Goal: Task Accomplishment & Management: Use online tool/utility

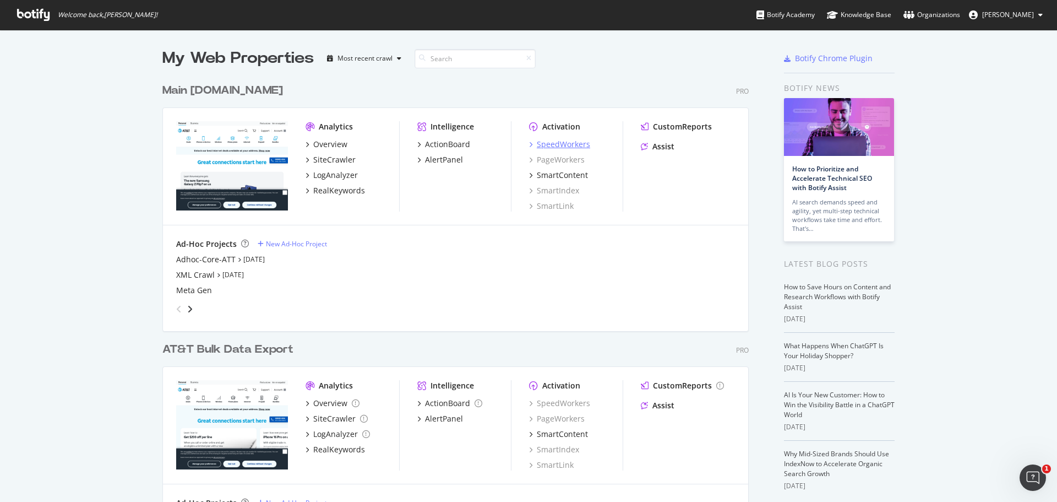
click at [570, 145] on div "SpeedWorkers" at bounding box center [563, 144] width 53 height 11
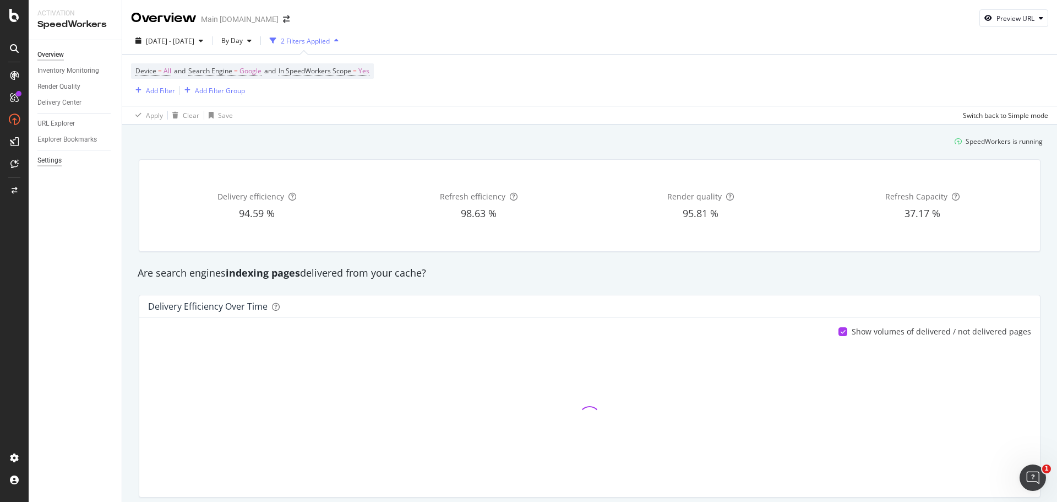
click at [57, 160] on div "Settings" at bounding box center [49, 161] width 24 height 12
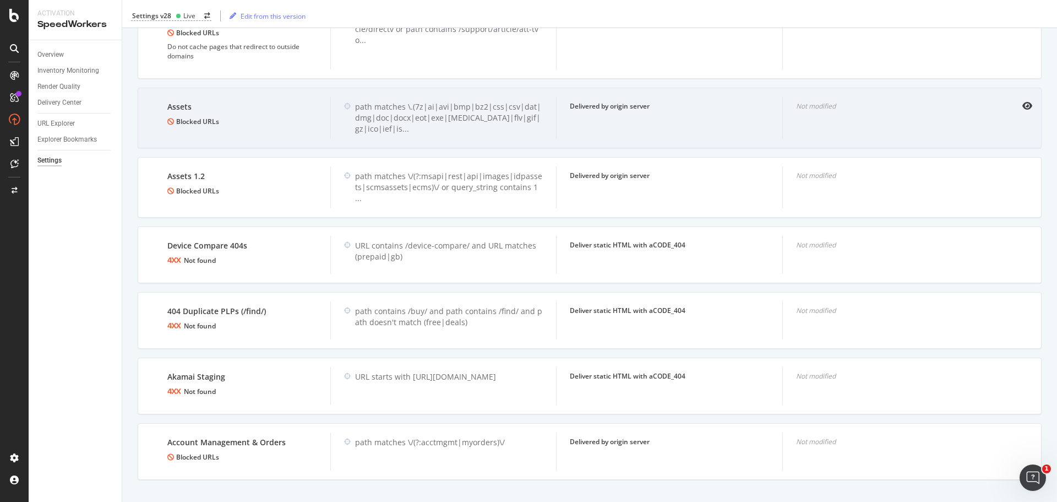
scroll to position [675, 0]
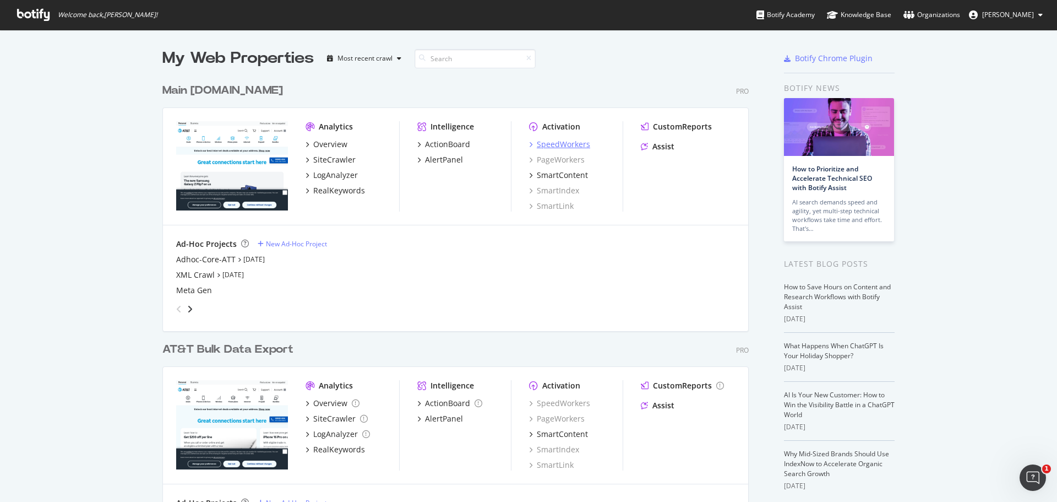
click at [575, 142] on div "SpeedWorkers" at bounding box center [563, 144] width 53 height 11
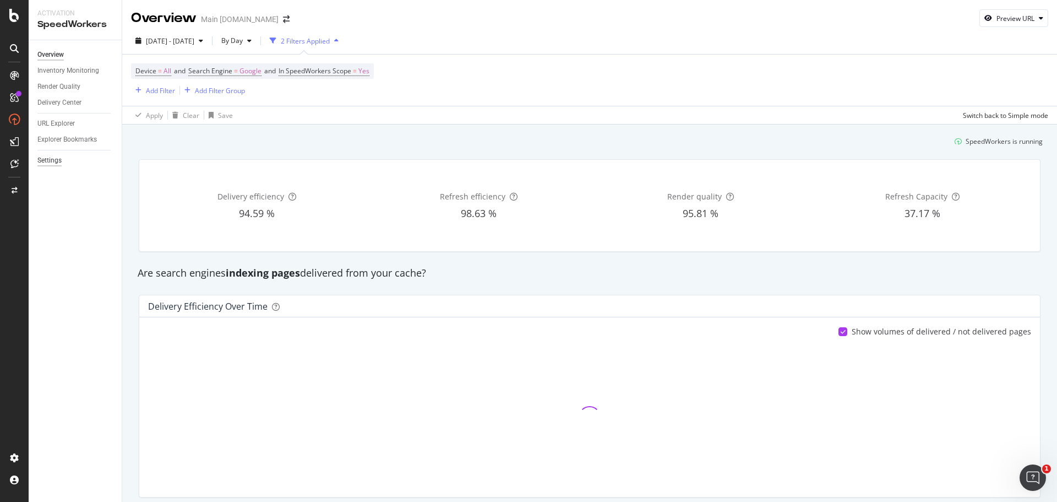
click at [61, 157] on div "Settings" at bounding box center [49, 161] width 24 height 12
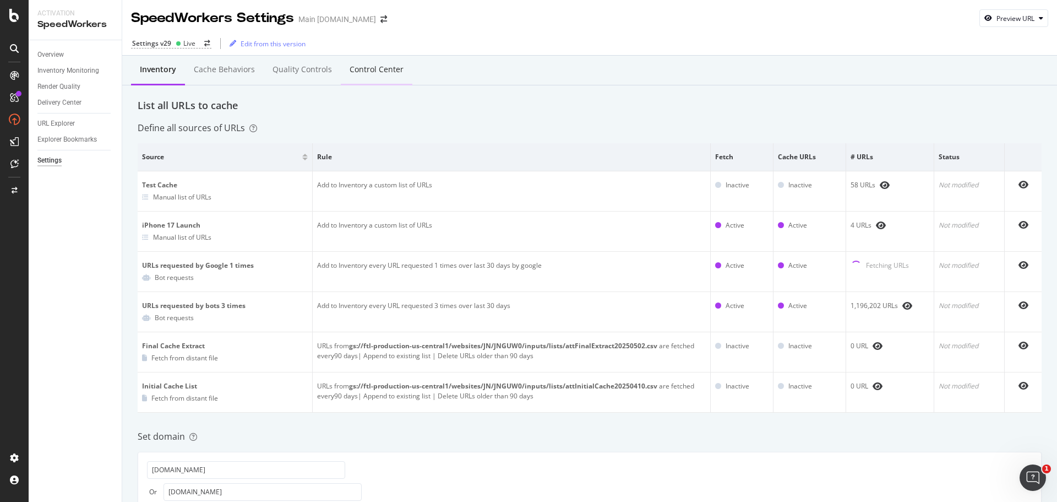
click at [385, 73] on div "Control Center" at bounding box center [377, 69] width 54 height 11
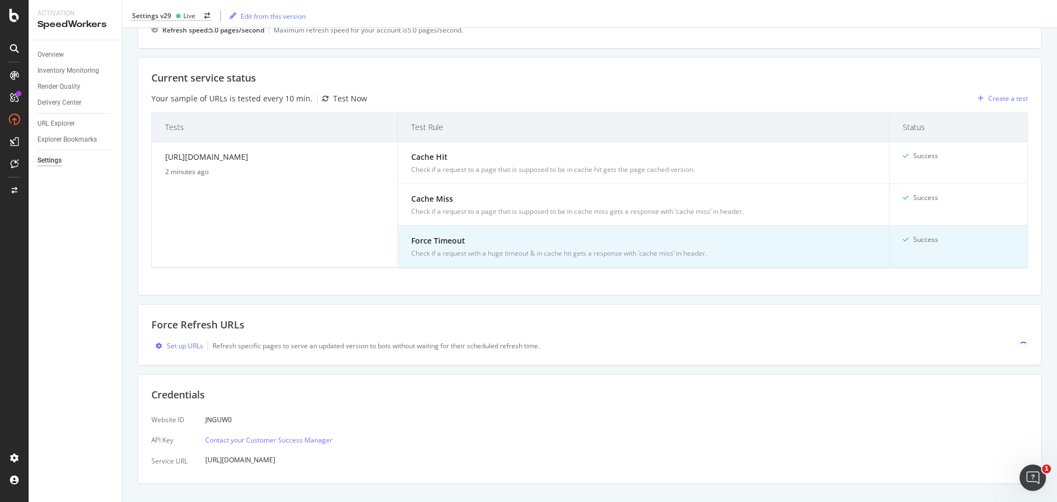
scroll to position [220, 0]
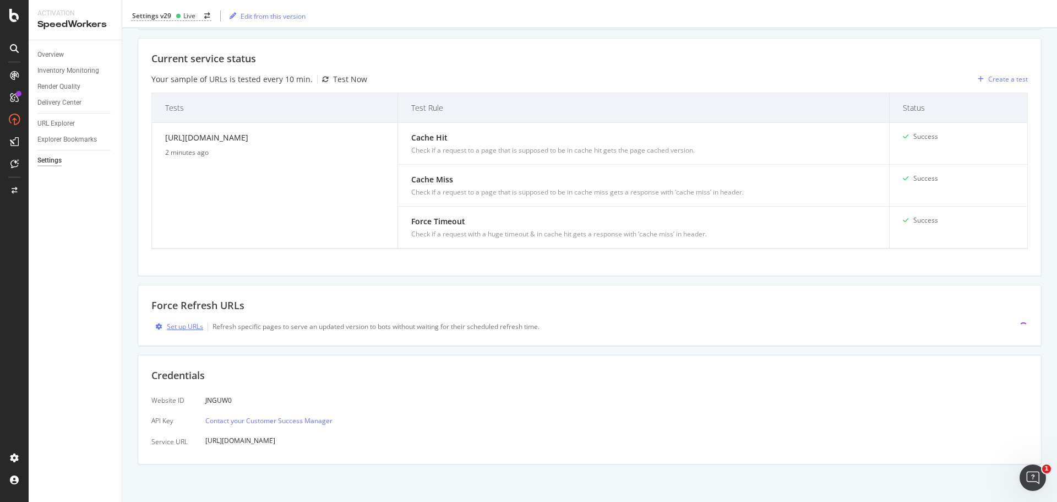
click at [177, 327] on div "Set up URLs" at bounding box center [185, 326] width 36 height 9
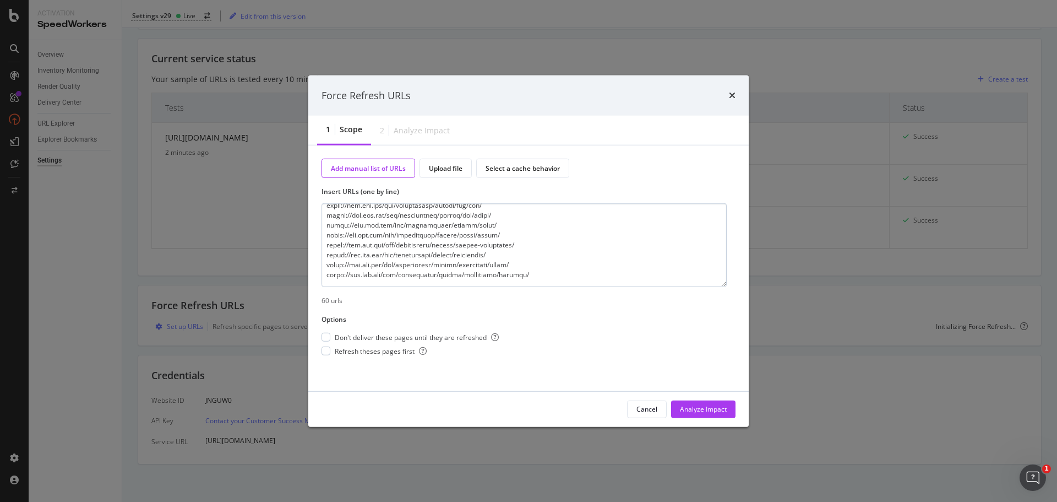
scroll to position [525, 0]
type textarea "https://www.att.com/log-in/ https://www.att.com/ https://www.att.com/wireless/ …"
click at [384, 354] on span "Refresh theses pages first" at bounding box center [381, 350] width 92 height 9
click at [693, 415] on div "Analyze Impact" at bounding box center [703, 409] width 47 height 17
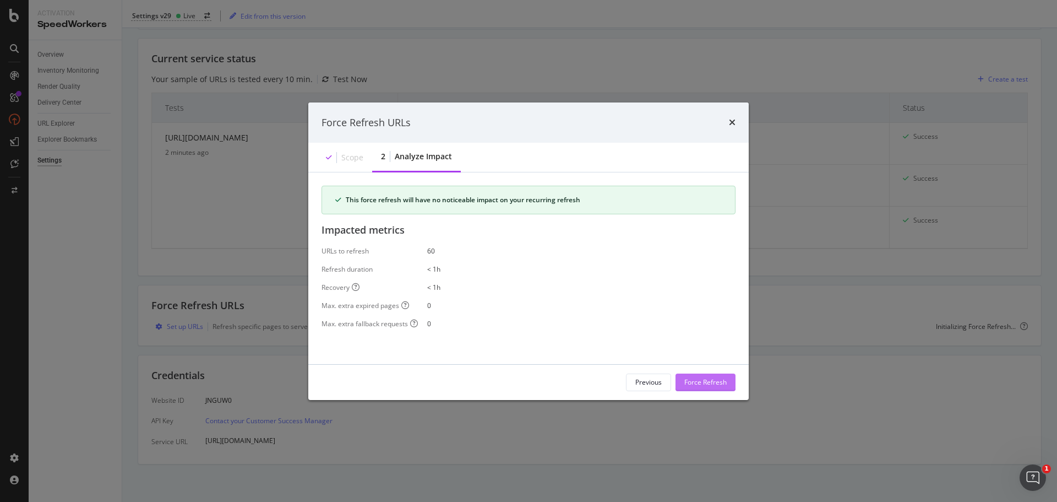
click at [702, 383] on div "Force Refresh" at bounding box center [705, 381] width 42 height 9
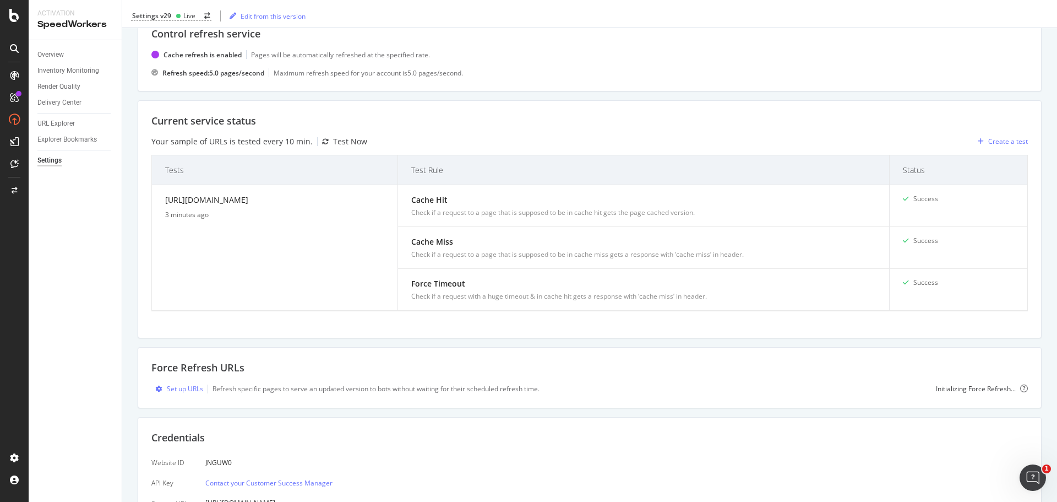
scroll to position [0, 0]
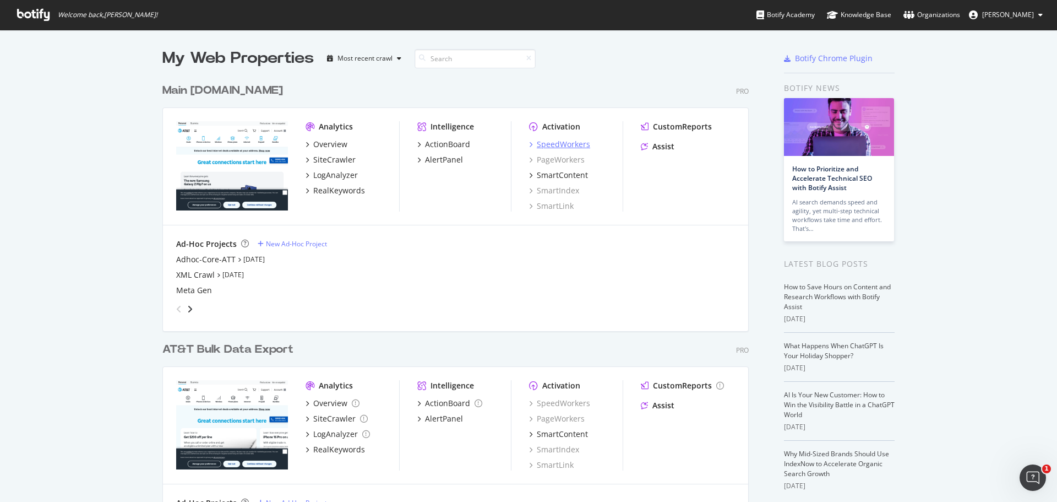
click at [556, 145] on div "SpeedWorkers" at bounding box center [563, 144] width 53 height 11
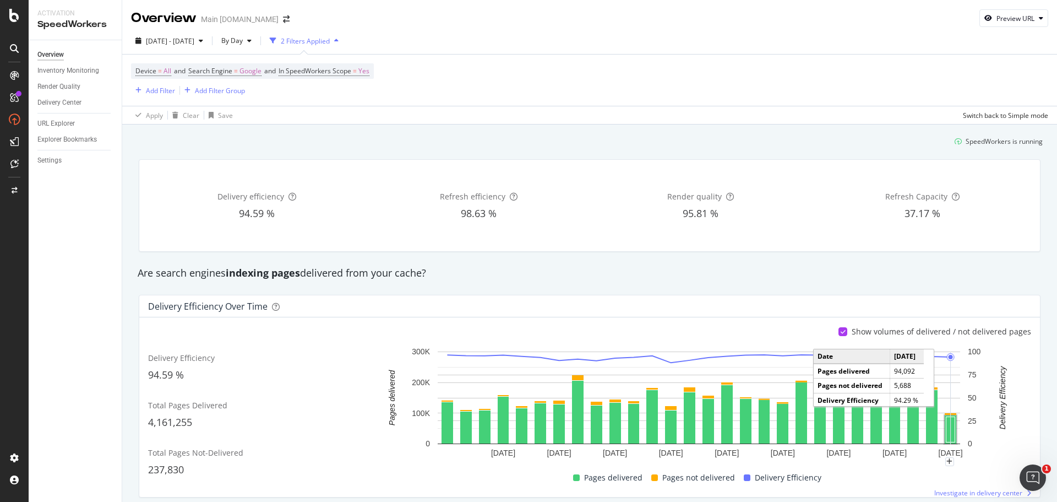
drag, startPoint x: 945, startPoint y: 417, endPoint x: 948, endPoint y: 428, distance: 11.5
click at [948, 428] on rect "A chart." at bounding box center [951, 429] width 9 height 25
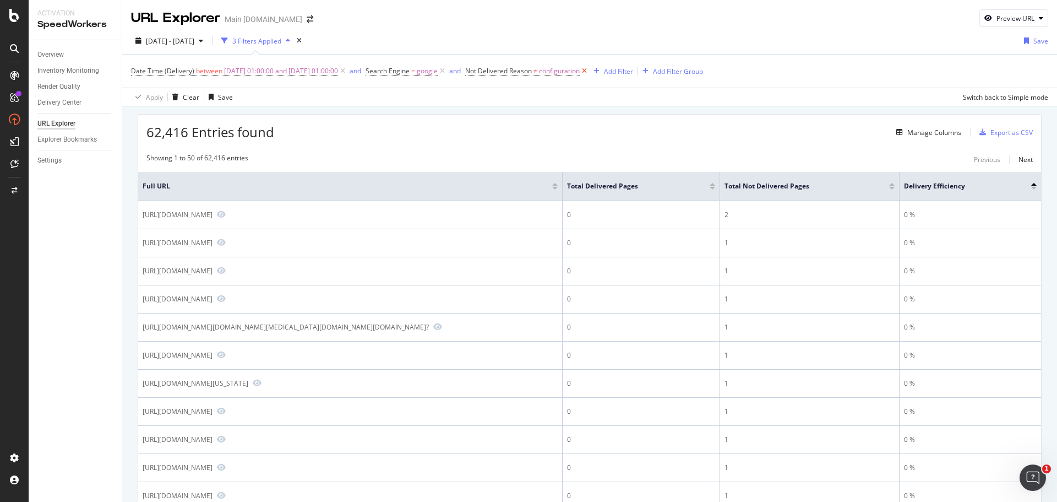
click at [589, 71] on icon at bounding box center [584, 71] width 9 height 11
click at [707, 189] on div at bounding box center [708, 188] width 6 height 3
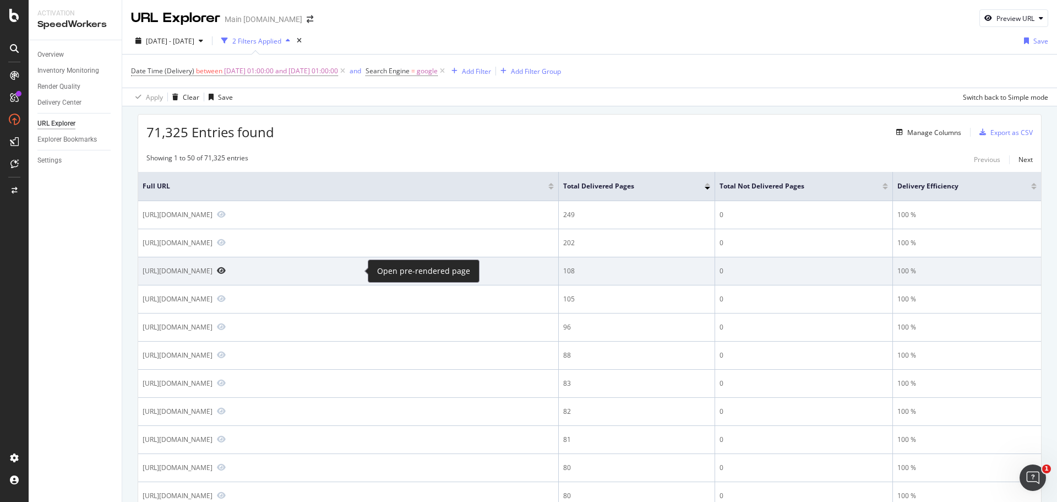
click at [226, 273] on icon "Preview https://www.att.com/buy/phones/apple-iphone-16-256gb-pink.html" at bounding box center [221, 271] width 9 height 8
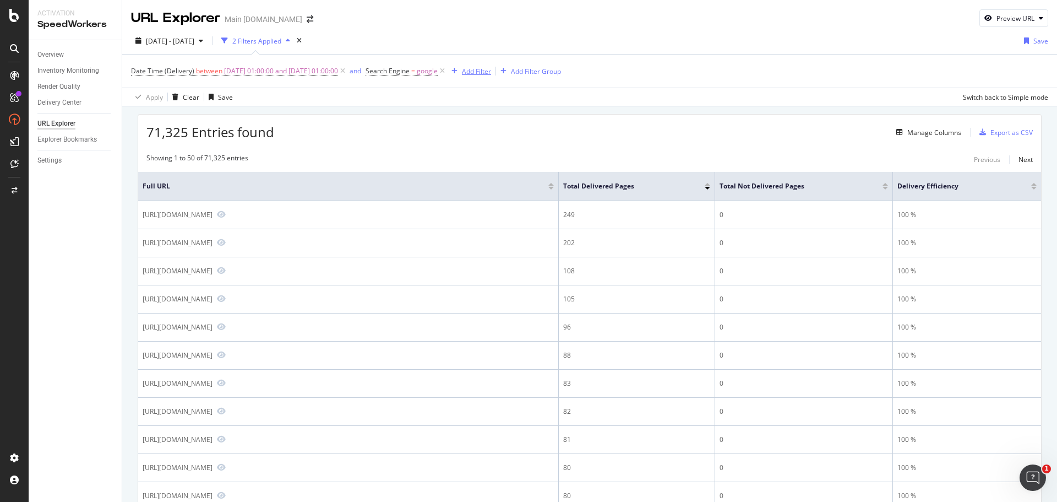
click at [491, 70] on div "Add Filter" at bounding box center [476, 71] width 29 height 9
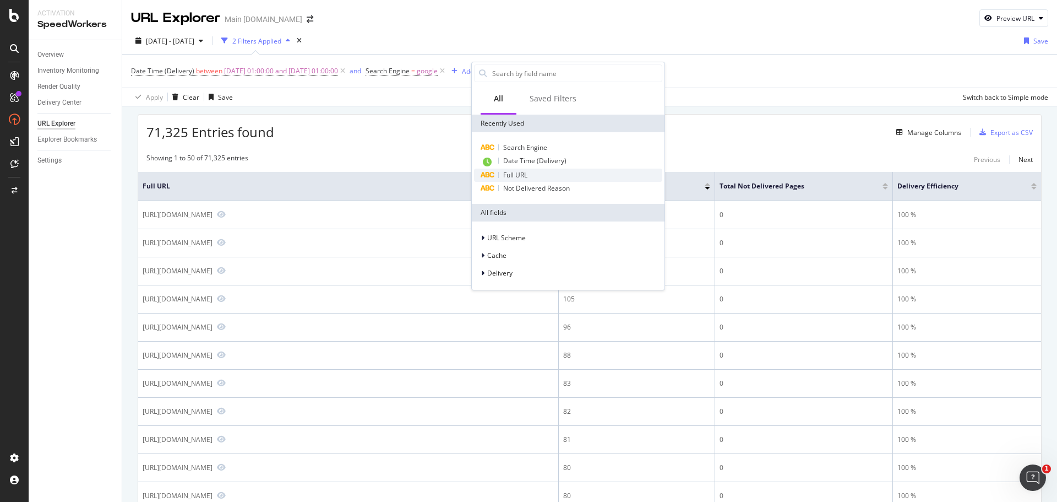
click at [531, 171] on div "Full URL" at bounding box center [568, 175] width 188 height 13
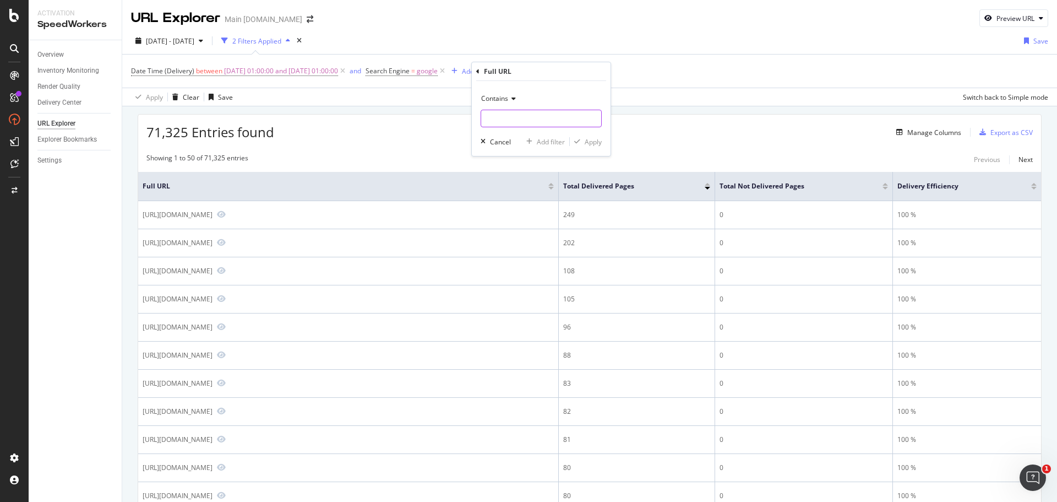
click at [529, 116] on input "text" at bounding box center [541, 119] width 120 height 18
type input "iphone-17"
click at [591, 141] on div "Apply" at bounding box center [593, 141] width 17 height 9
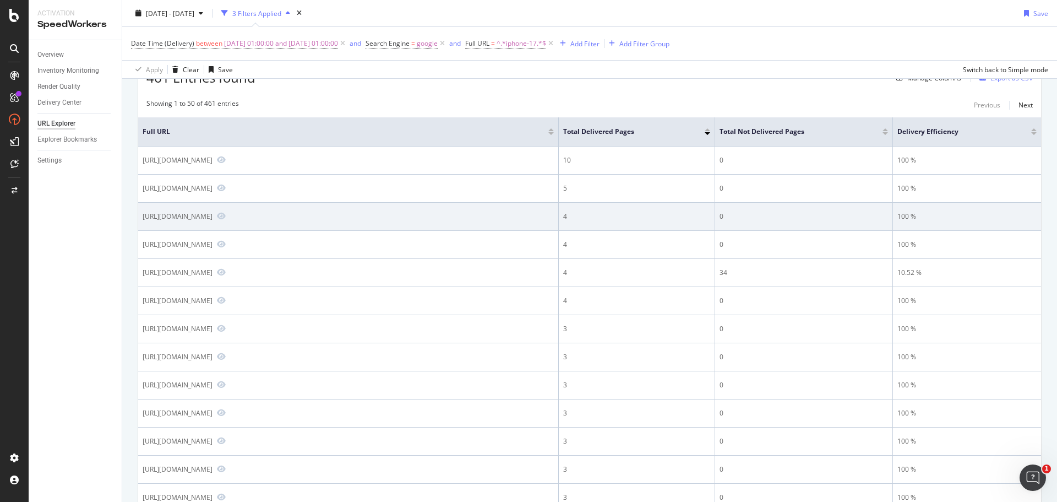
scroll to position [55, 0]
click at [226, 215] on icon "Preview https://www.att.com/device-compare/apple-iphone-17-pro-vs-apple-iphone-…" at bounding box center [221, 215] width 9 height 8
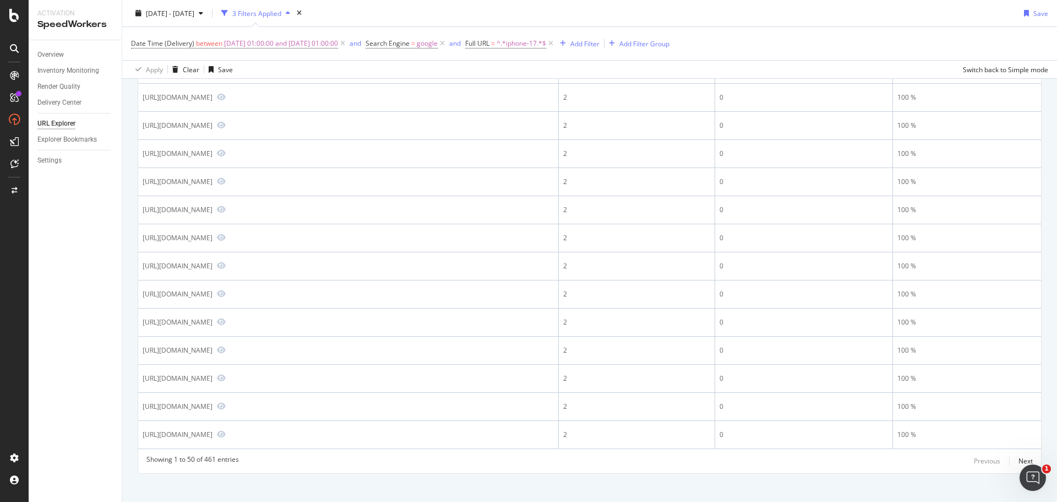
scroll to position [1167, 0]
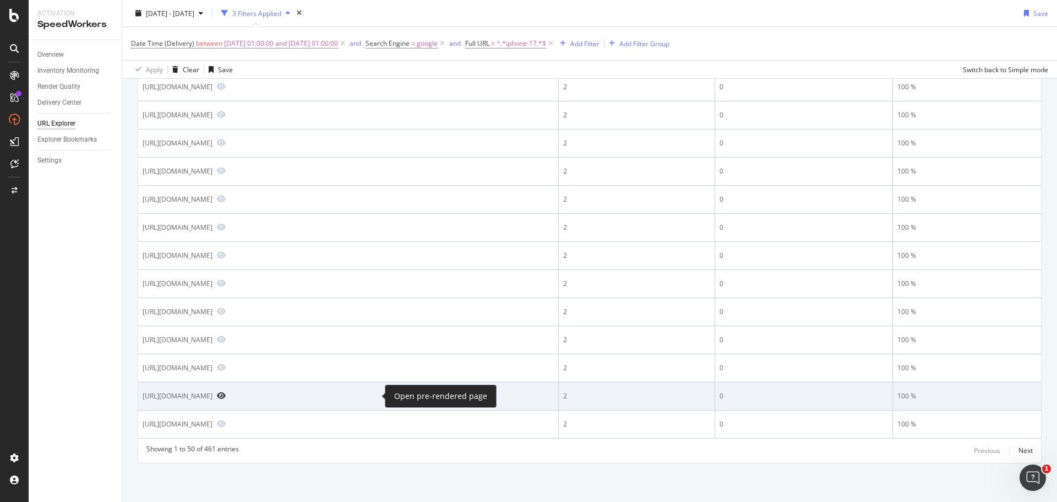
click at [226, 395] on icon "Preview https://www.att.com/phones/apple-iphone-17-pro-max-512gb-silver.html" at bounding box center [221, 396] width 9 height 8
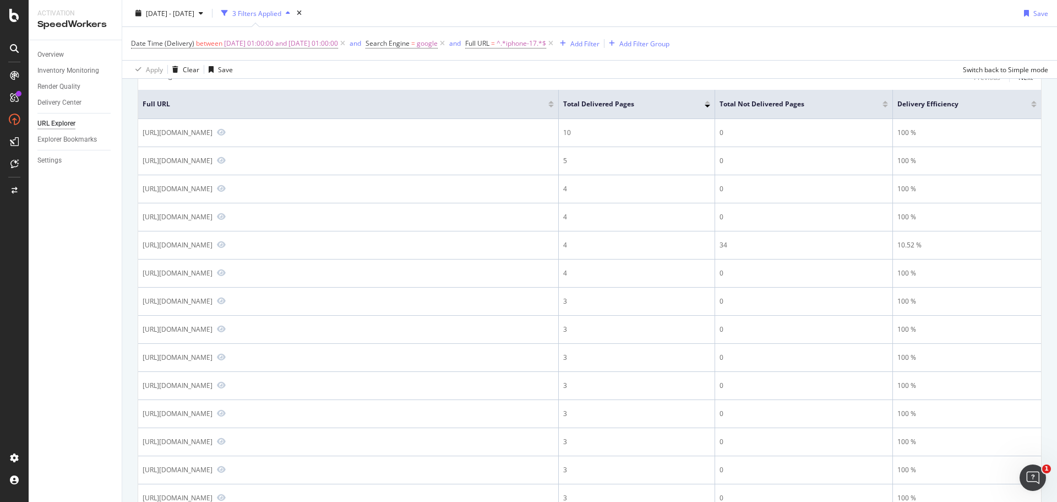
scroll to position [0, 0]
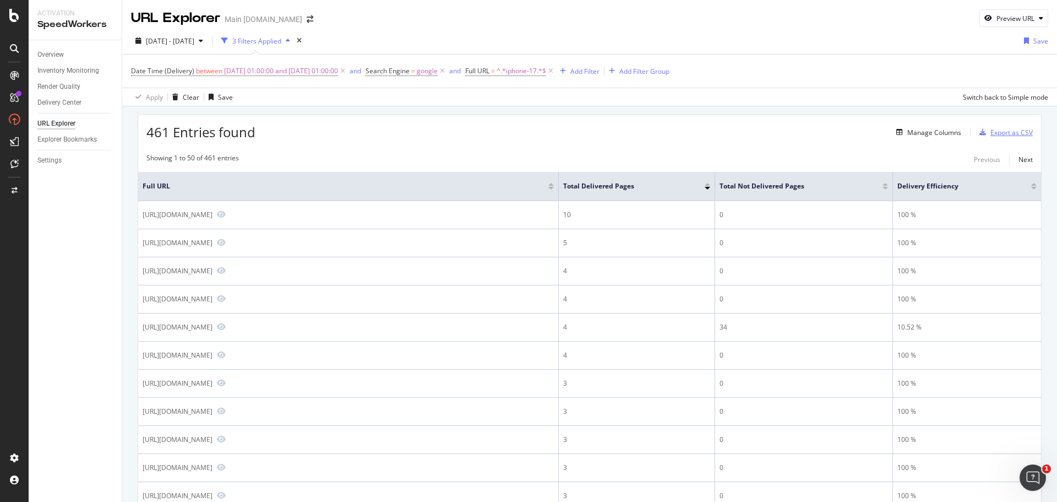
click at [999, 132] on div "Export as CSV" at bounding box center [1012, 132] width 42 height 9
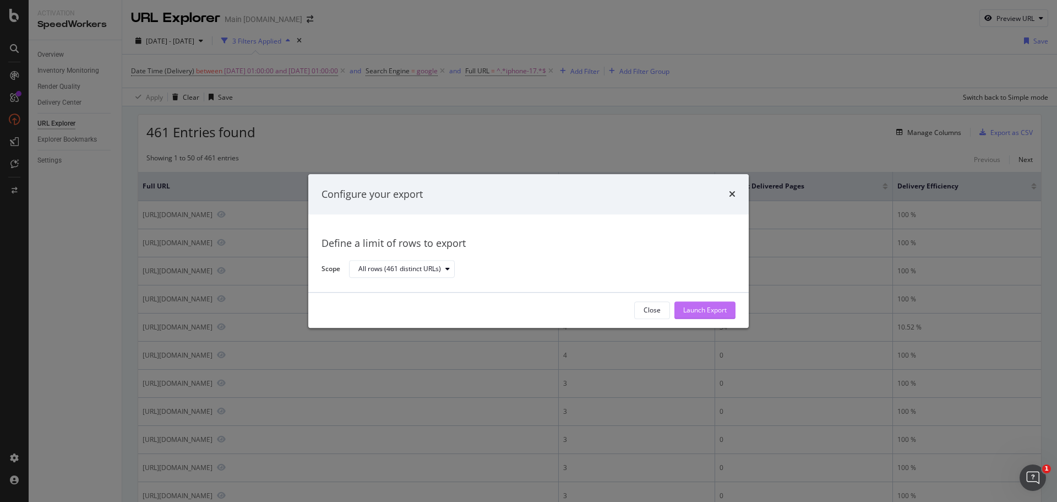
click at [699, 312] on div "Launch Export" at bounding box center [705, 310] width 44 height 9
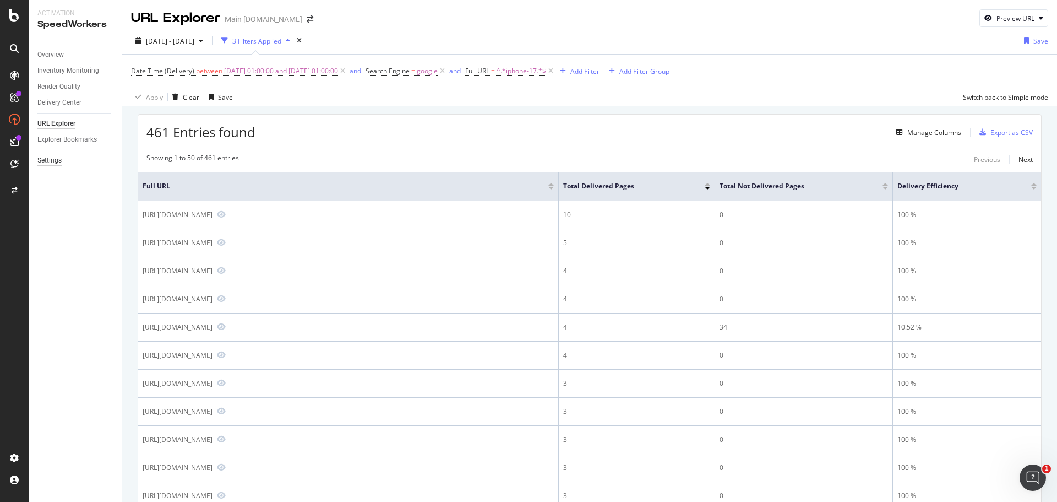
click at [47, 164] on div "Settings" at bounding box center [49, 161] width 24 height 12
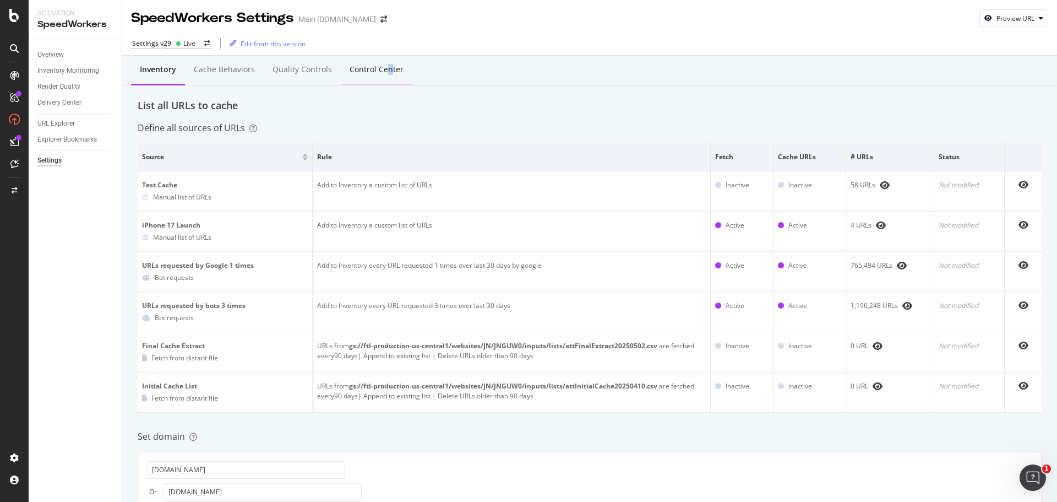
click at [384, 67] on div "Control Center" at bounding box center [377, 69] width 54 height 11
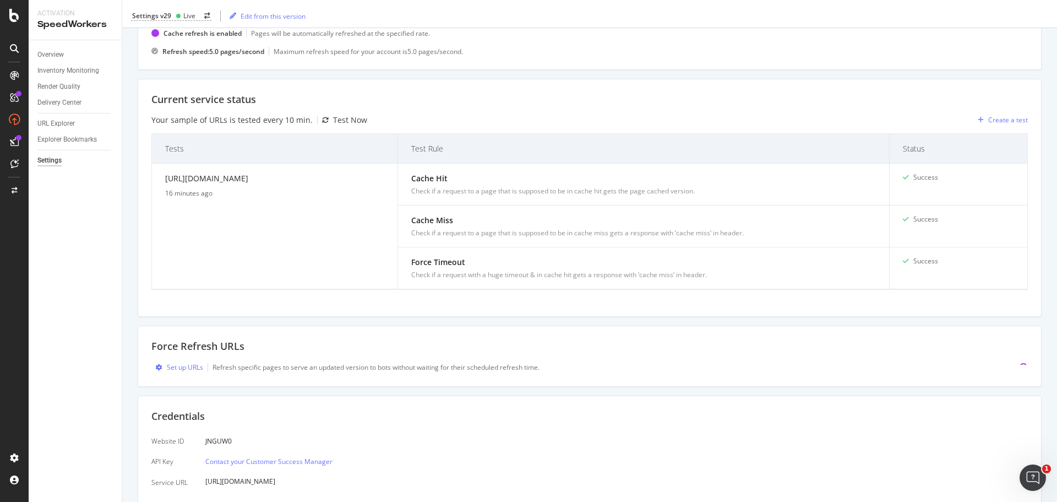
scroll to position [221, 0]
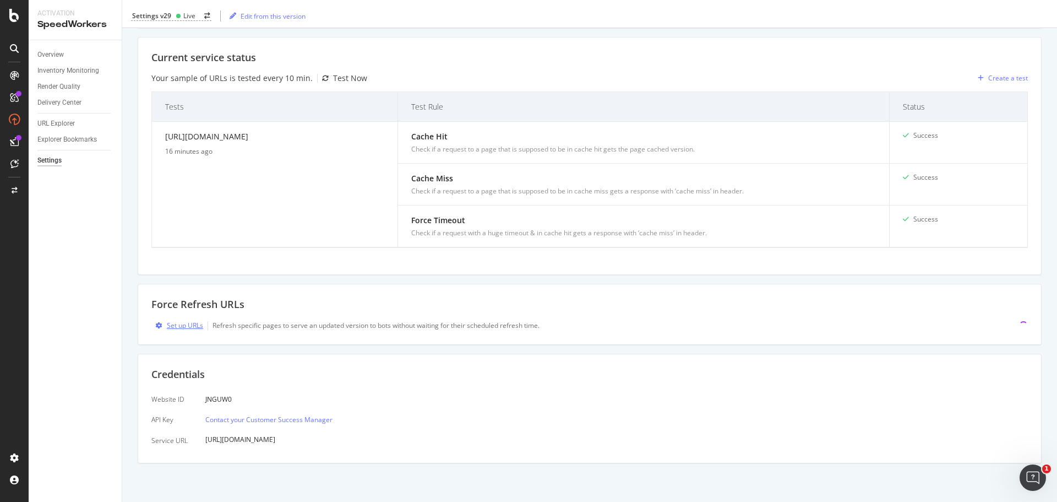
click at [193, 329] on div "Set up URLs" at bounding box center [185, 324] width 36 height 9
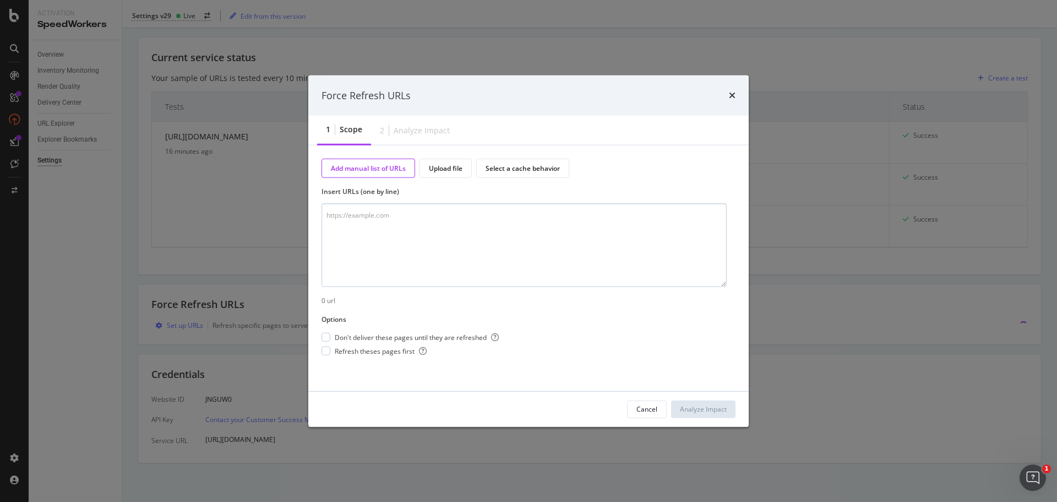
click at [501, 242] on textarea "modal" at bounding box center [524, 245] width 405 height 84
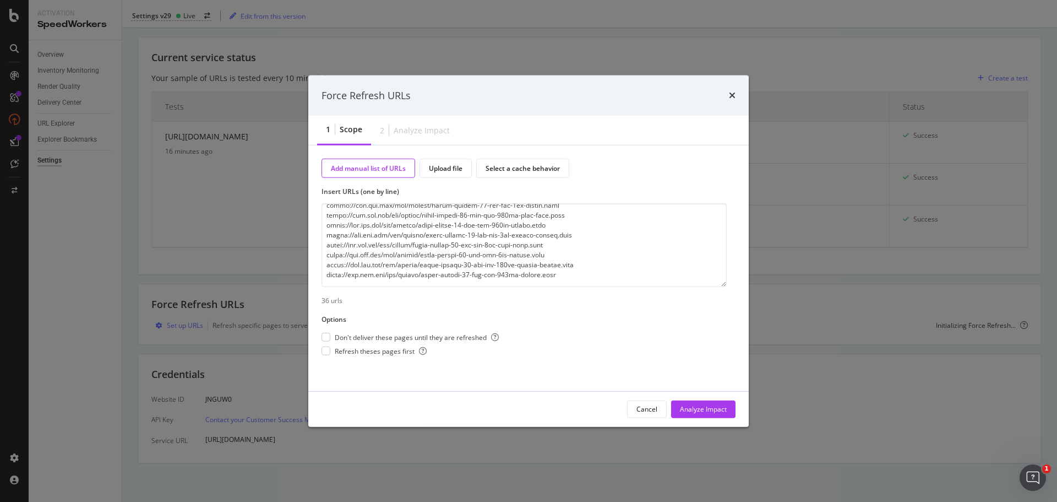
scroll to position [278, 0]
type textarea "https://www.att.com/buy/phones/apple-iphone-17.html https://www.att.com/buy/pho…"
click at [458, 337] on span "Don't deliver these pages until they are refreshed" at bounding box center [417, 336] width 164 height 9
click at [386, 351] on span "Refresh theses pages first" at bounding box center [381, 350] width 92 height 9
click at [702, 412] on div "Analyze Impact" at bounding box center [703, 408] width 47 height 9
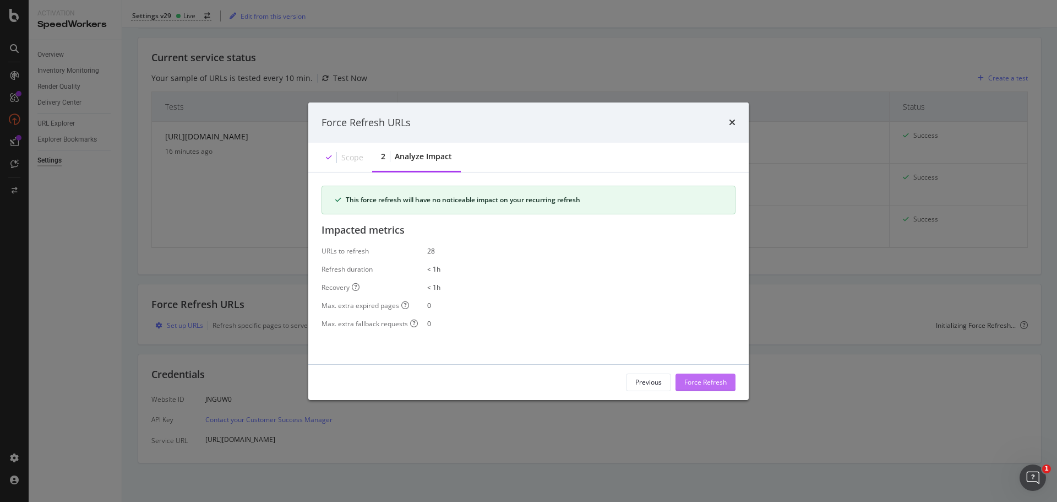
click at [711, 382] on div "Force Refresh" at bounding box center [705, 381] width 42 height 9
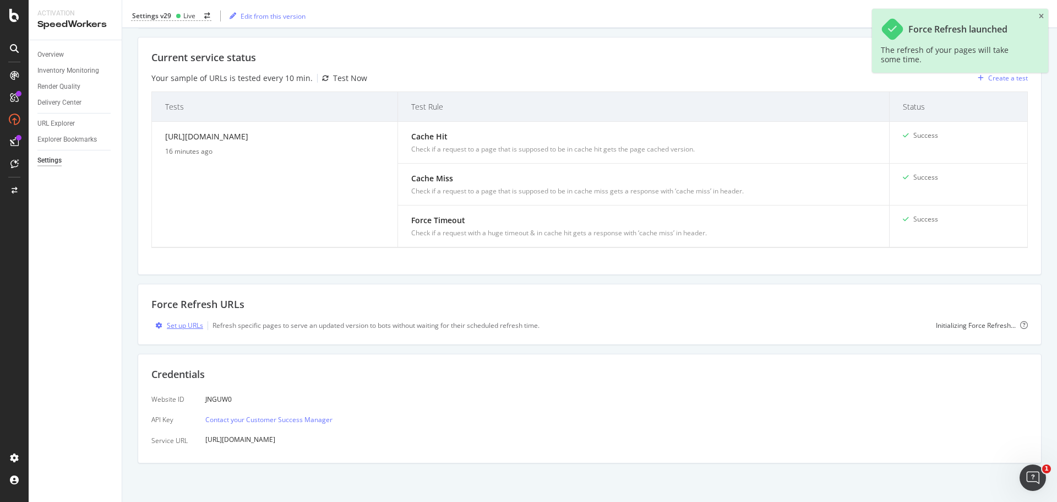
scroll to position [0, 0]
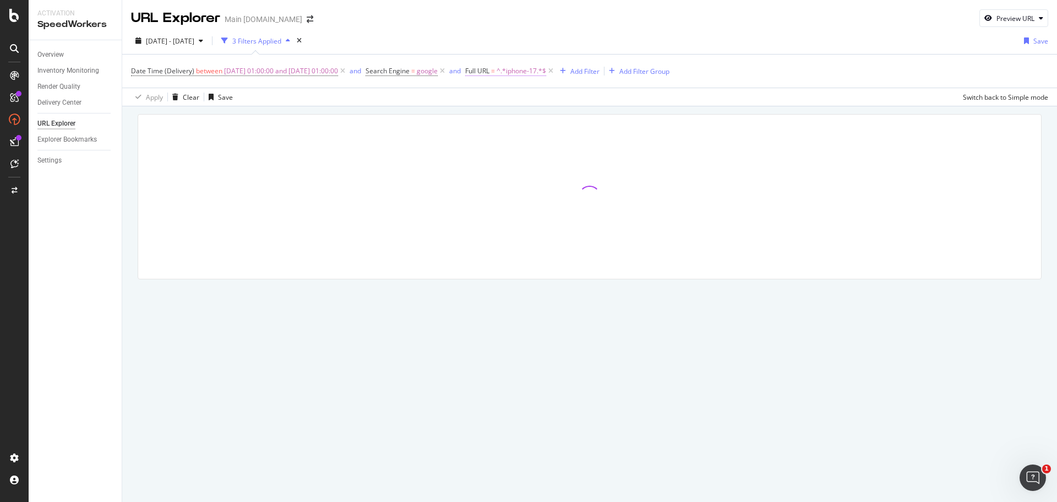
click at [537, 69] on span "^.*iphone-17.*$" at bounding box center [522, 70] width 50 height 15
drag, startPoint x: 539, startPoint y: 113, endPoint x: 552, endPoint y: 119, distance: 14.8
click at [540, 113] on input "iphone-17" at bounding box center [551, 117] width 104 height 18
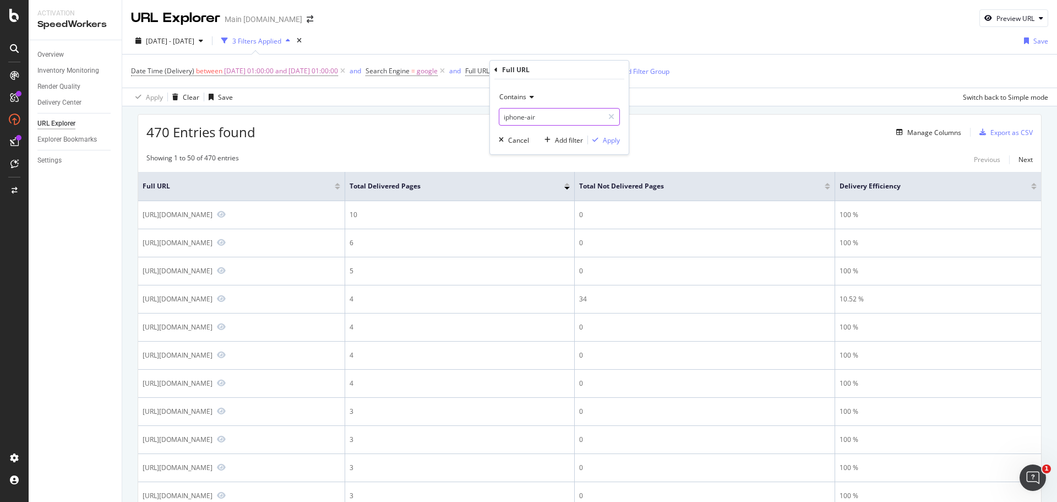
type input "iphone-air"
click at [603, 137] on div "Apply" at bounding box center [611, 139] width 17 height 9
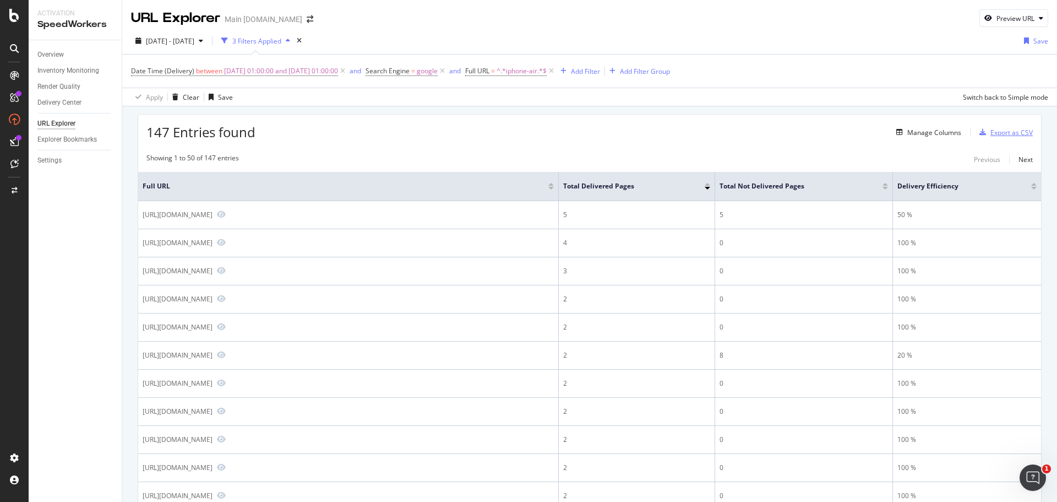
click at [999, 134] on div "Export as CSV" at bounding box center [1012, 132] width 42 height 9
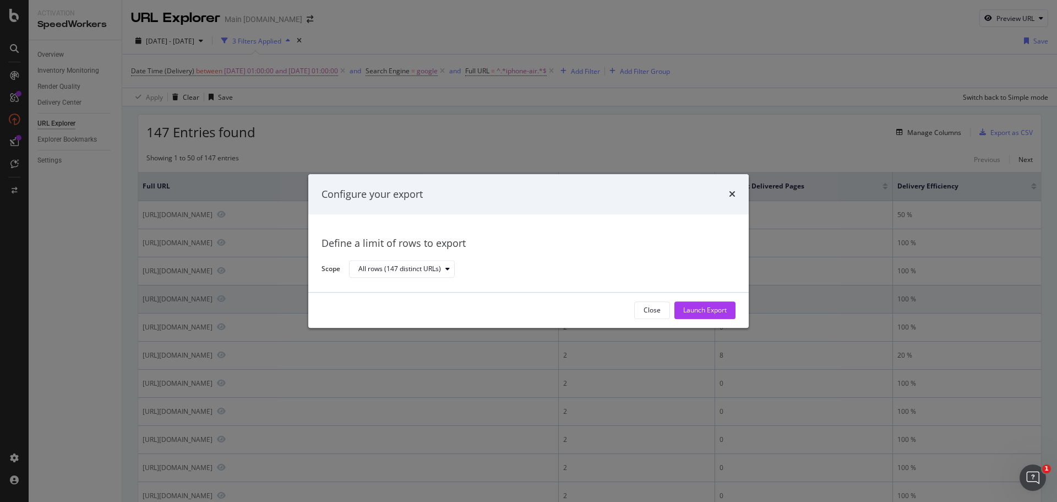
click at [699, 309] on div "Launch Export" at bounding box center [705, 310] width 44 height 9
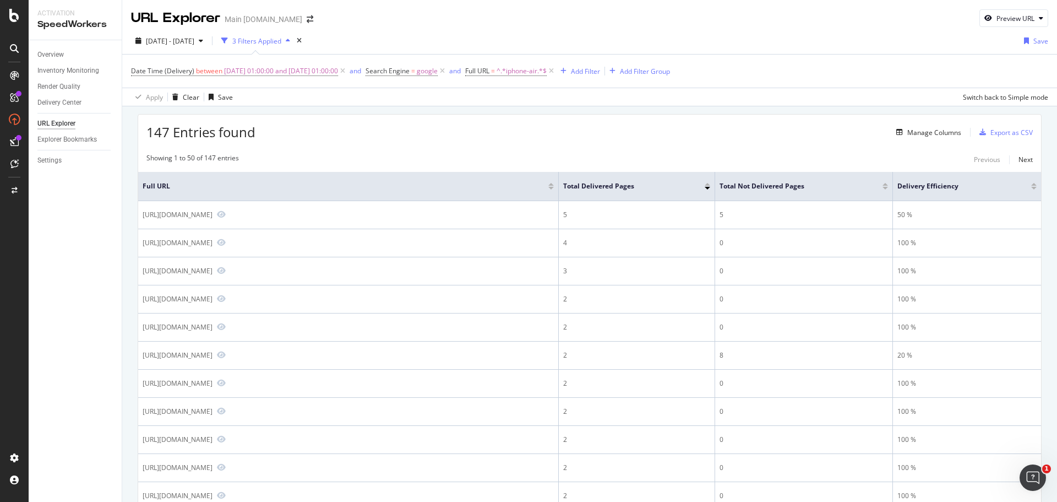
click at [51, 159] on div "Settings" at bounding box center [49, 161] width 24 height 12
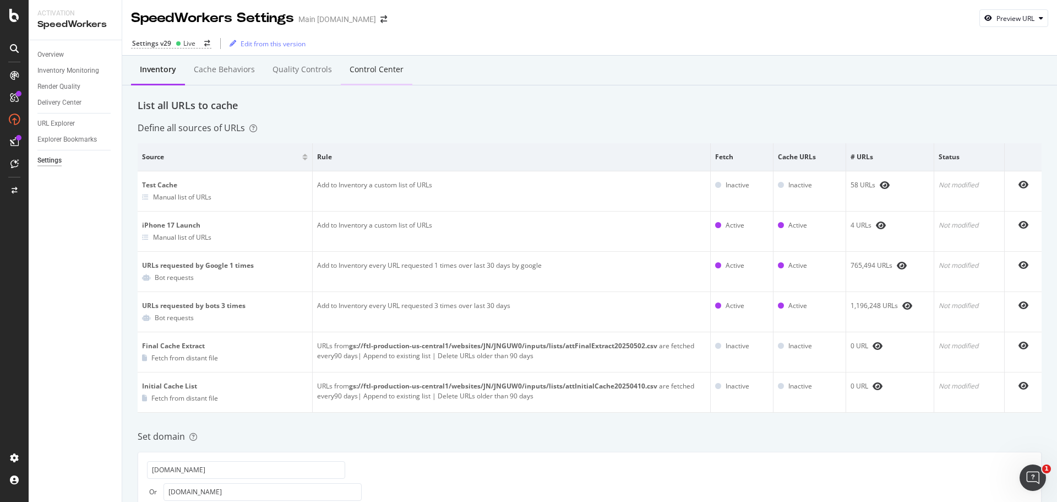
click at [354, 73] on div "Control Center" at bounding box center [377, 69] width 54 height 11
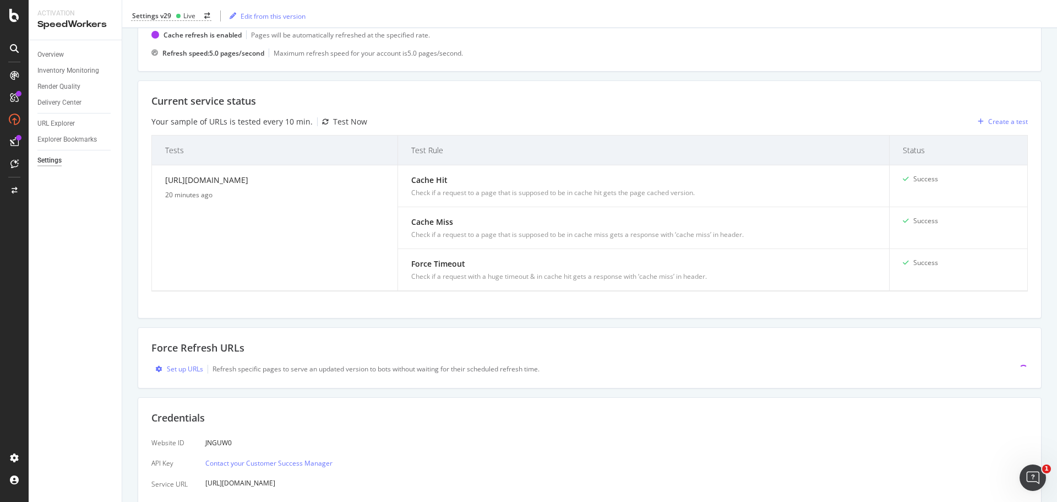
scroll to position [221, 0]
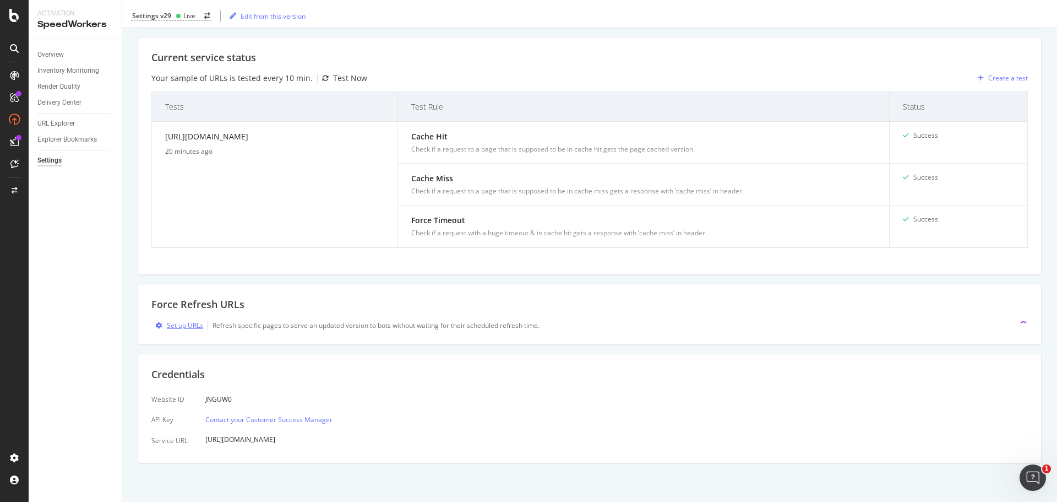
click at [188, 328] on div "Set up URLs" at bounding box center [185, 324] width 36 height 9
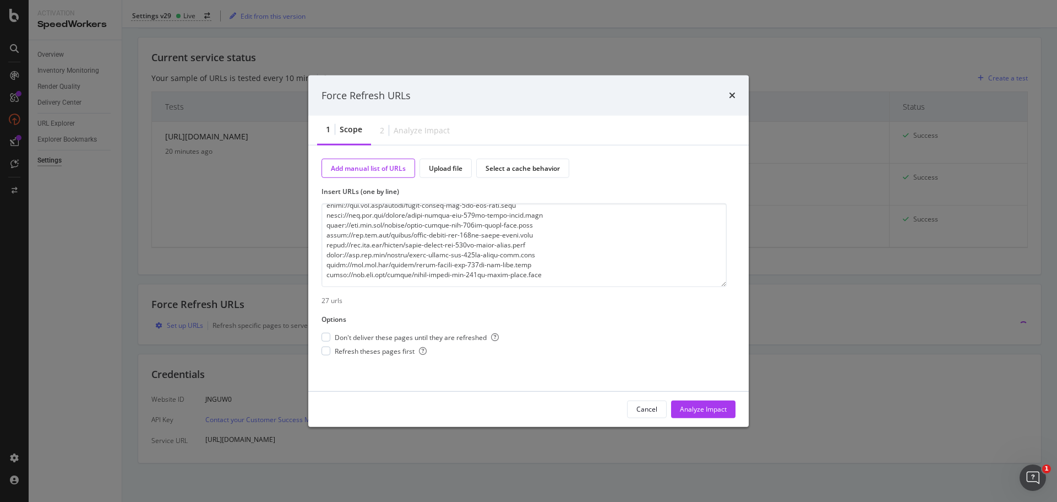
scroll to position [188, 0]
type textarea "https://www.att.com/buy/accessories/Cases/speck-presidio-perfect-clear-grip-chr…"
click at [700, 405] on div "Analyze Impact" at bounding box center [703, 408] width 47 height 9
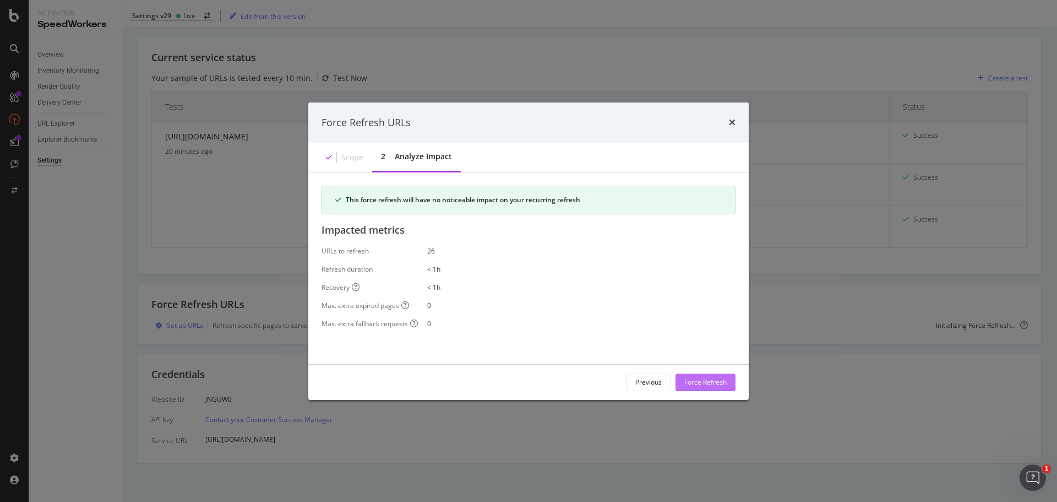
click at [700, 380] on div "Force Refresh" at bounding box center [705, 381] width 42 height 9
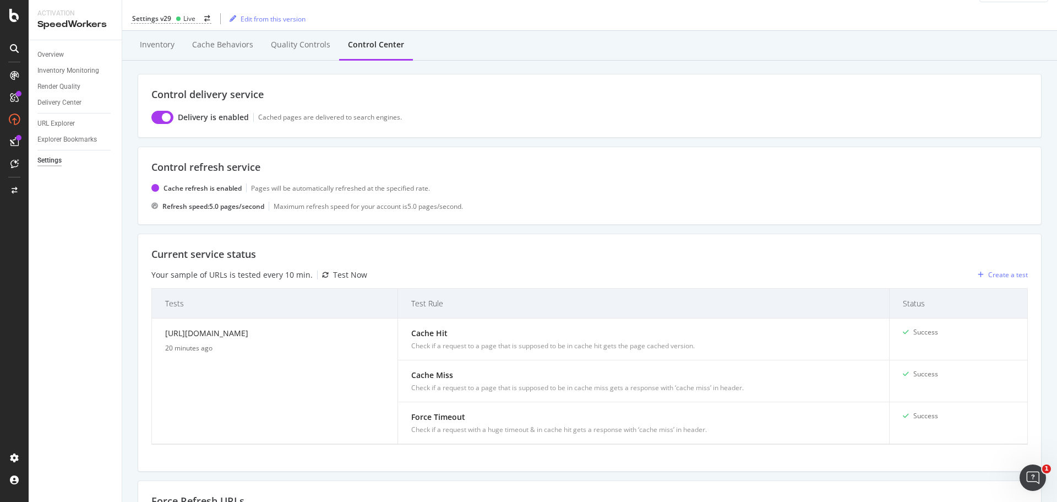
scroll to position [0, 0]
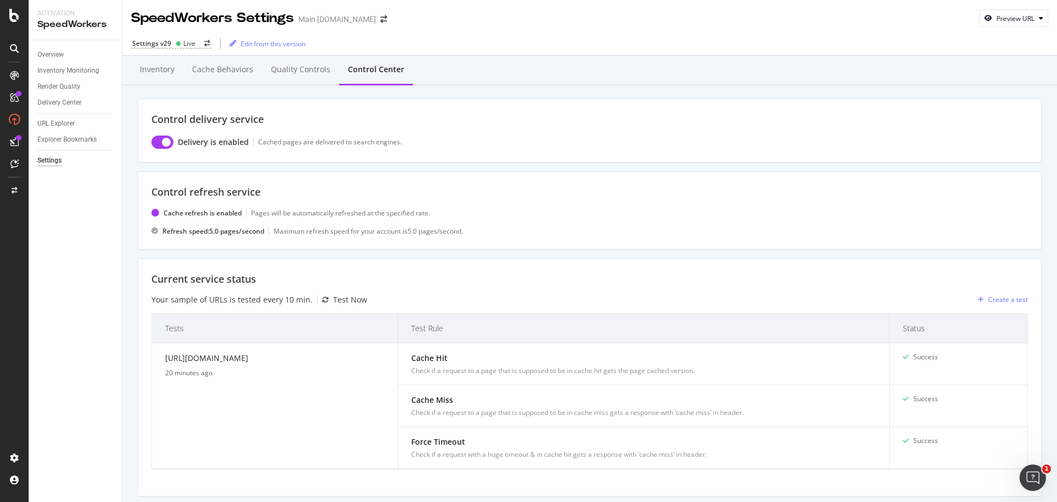
click at [835, 43] on div "Settings v29 Live Edit from this version" at bounding box center [589, 43] width 935 height 23
click at [692, 53] on div "Settings v29 Live Edit from this version" at bounding box center [589, 43] width 935 height 23
click at [318, 63] on div "Quality Controls" at bounding box center [300, 70] width 77 height 30
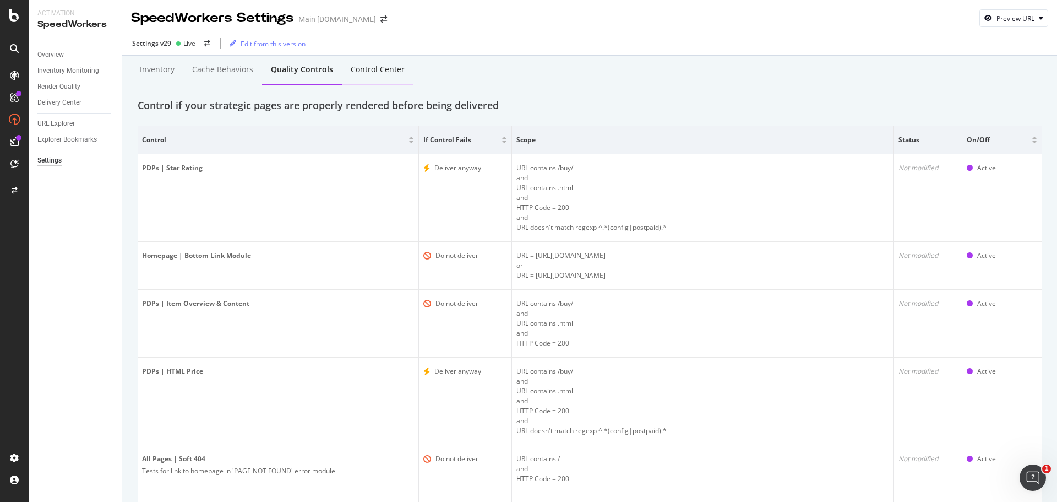
click at [392, 72] on div "Control Center" at bounding box center [378, 69] width 54 height 11
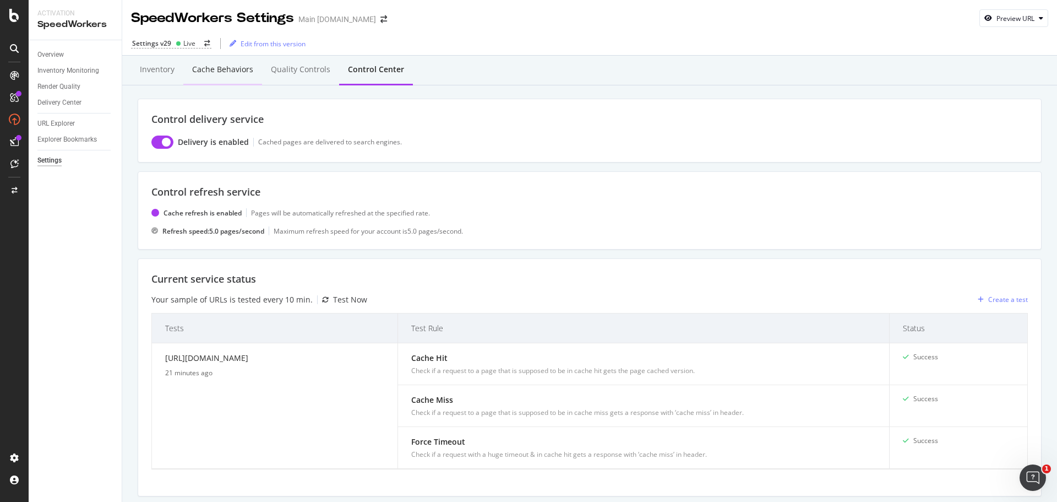
click at [211, 72] on div "Cache behaviors" at bounding box center [222, 69] width 61 height 11
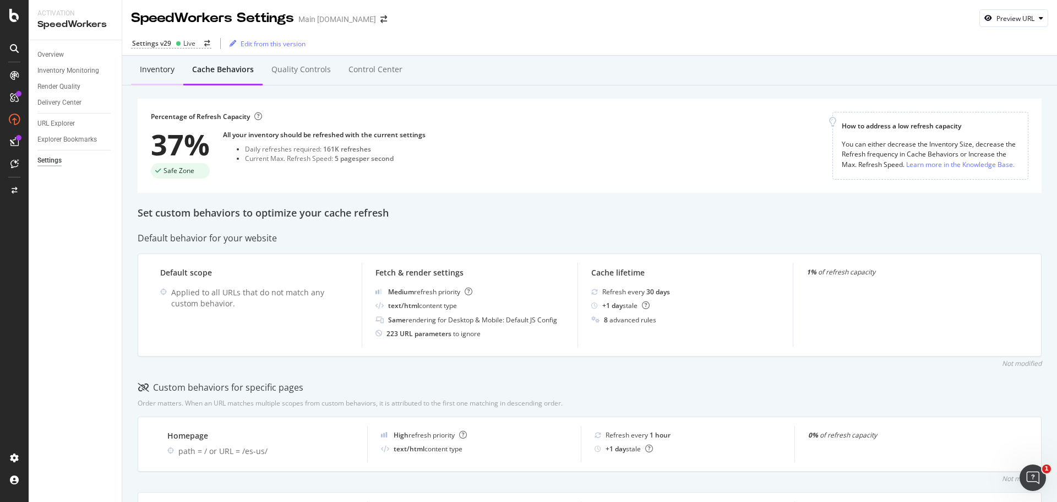
click at [169, 66] on div "Inventory" at bounding box center [157, 69] width 35 height 11
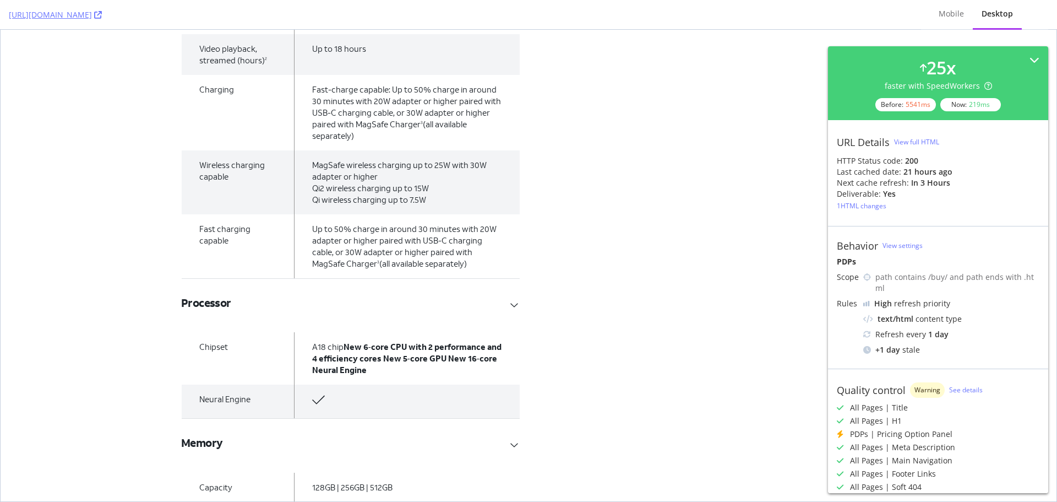
scroll to position [4350, 0]
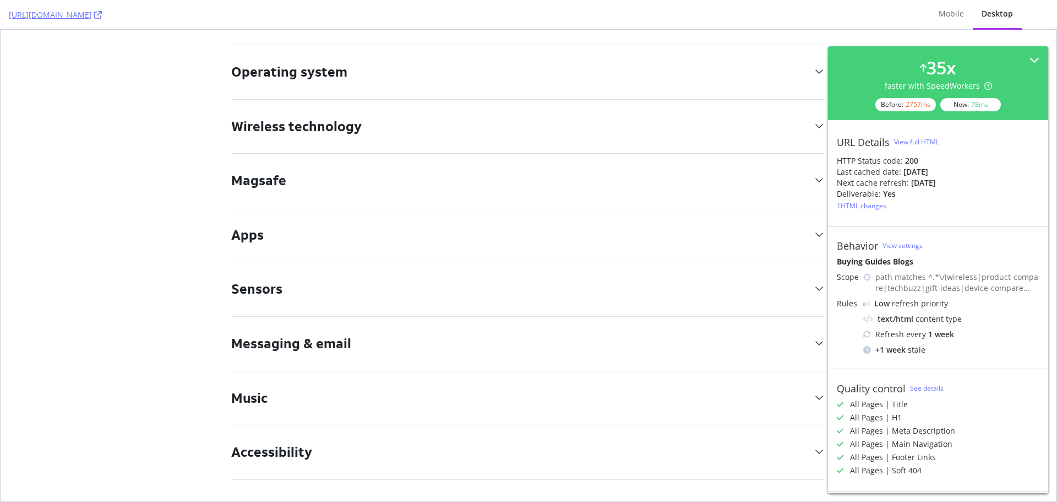
scroll to position [1652, 0]
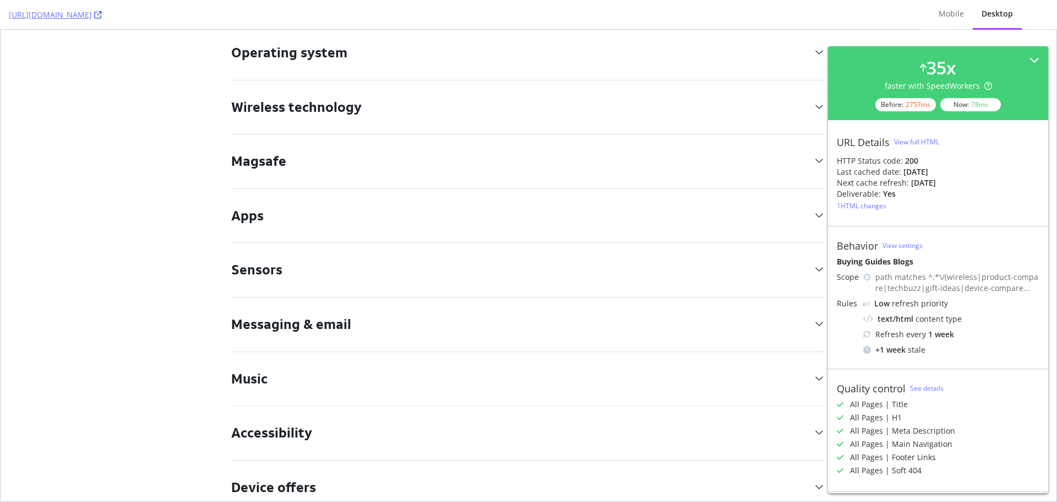
click at [615, 151] on button "Magsafe" at bounding box center [528, 161] width 593 height 54
click at [590, 203] on button "Apps" at bounding box center [528, 216] width 593 height 54
click at [585, 227] on button "Apps" at bounding box center [528, 216] width 593 height 54
click at [575, 286] on button "Sensors" at bounding box center [528, 270] width 593 height 54
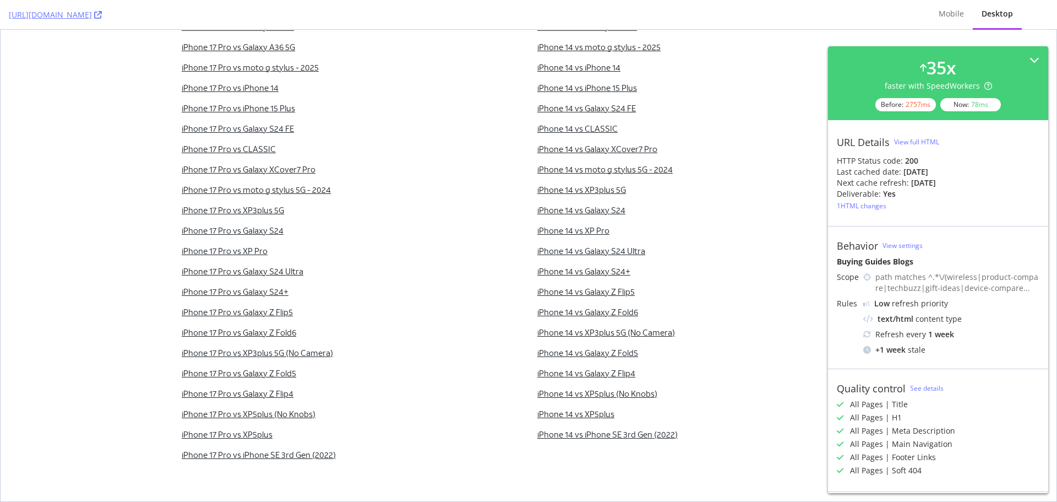
scroll to position [2990, 0]
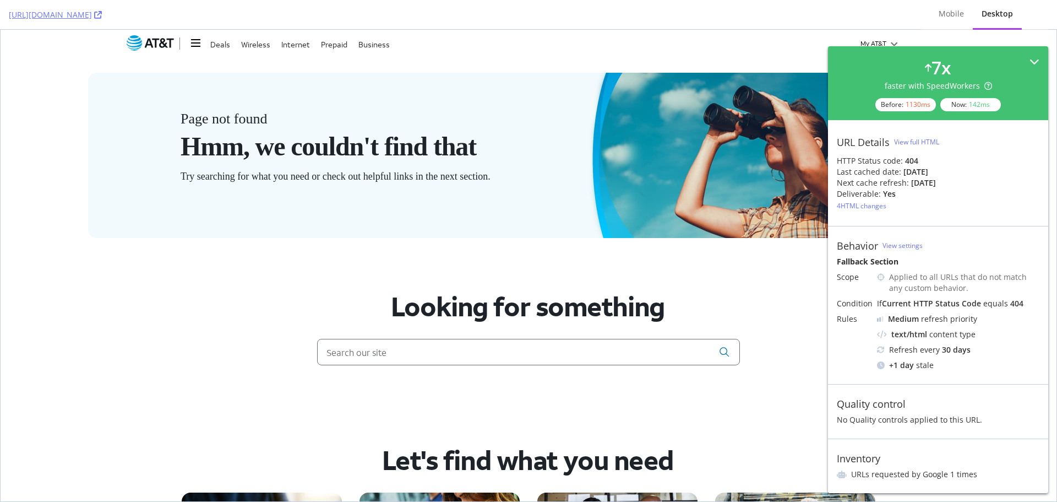
click at [1035, 58] on icon at bounding box center [1035, 62] width 10 height 10
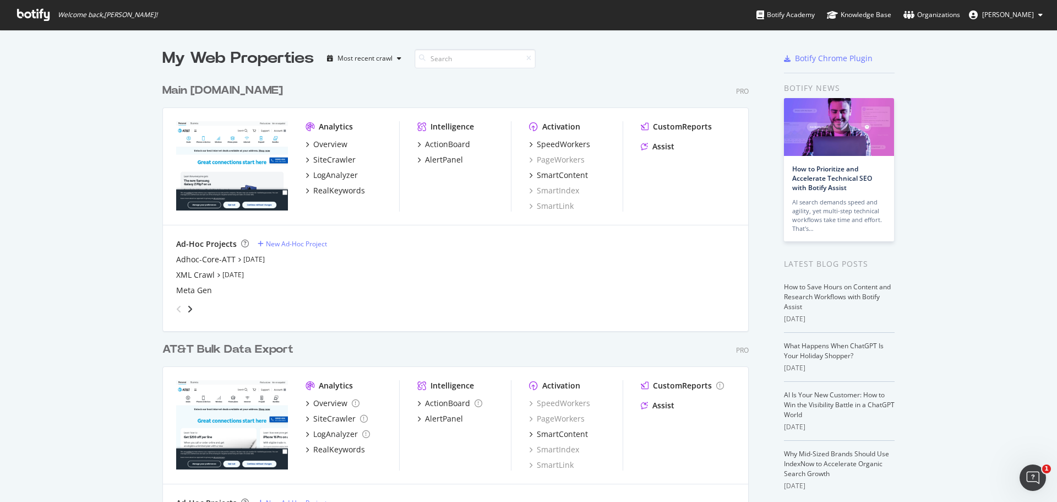
click at [95, 262] on div "My Web Properties Most recent crawl Main [DOMAIN_NAME] Pro Analytics Overview S…" at bounding box center [528, 289] width 1057 height 519
drag, startPoint x: 114, startPoint y: 248, endPoint x: 347, endPoint y: 138, distance: 257.9
click at [114, 248] on div "My Web Properties Most recent crawl Main [DOMAIN_NAME] Pro Analytics Overview S…" at bounding box center [528, 289] width 1057 height 519
click at [572, 145] on div "SpeedWorkers" at bounding box center [563, 144] width 53 height 11
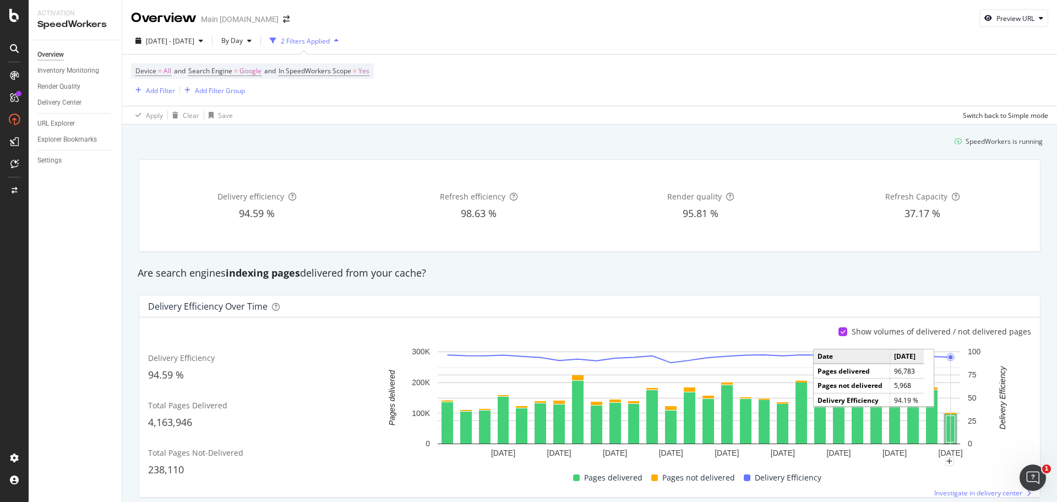
click at [949, 432] on rect "A chart." at bounding box center [951, 429] width 9 height 26
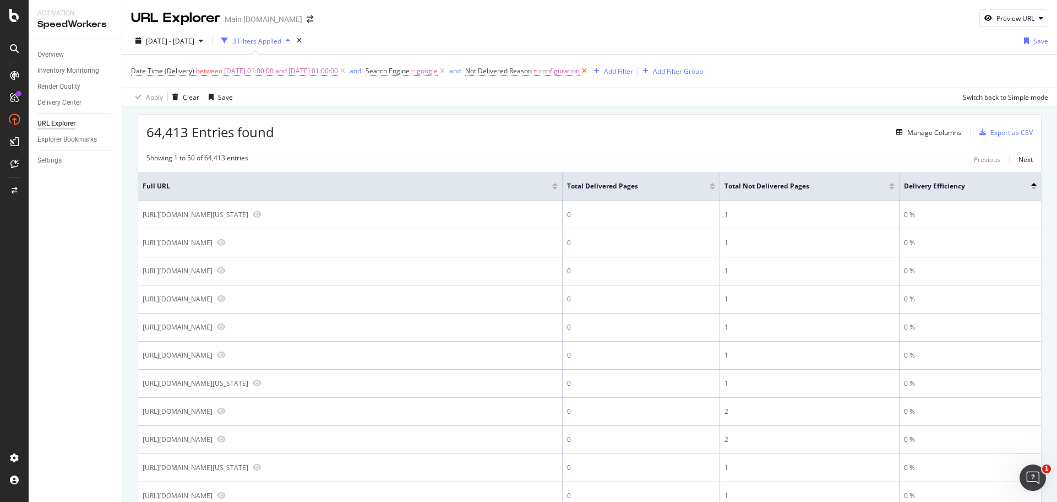
click at [589, 72] on icon at bounding box center [584, 71] width 9 height 11
click at [709, 188] on div at bounding box center [708, 188] width 6 height 3
click at [491, 71] on div "Add Filter" at bounding box center [476, 71] width 29 height 9
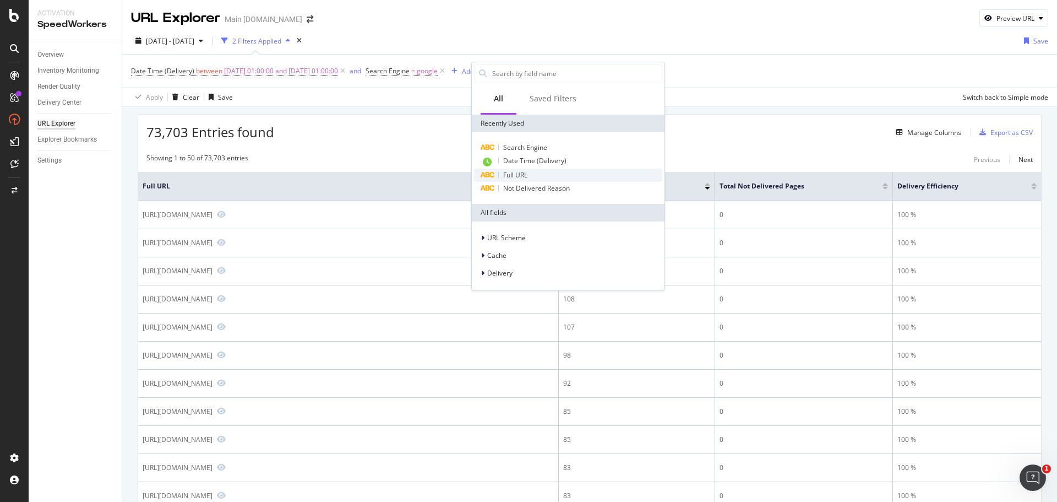
click at [525, 179] on span "Full URL" at bounding box center [515, 174] width 24 height 9
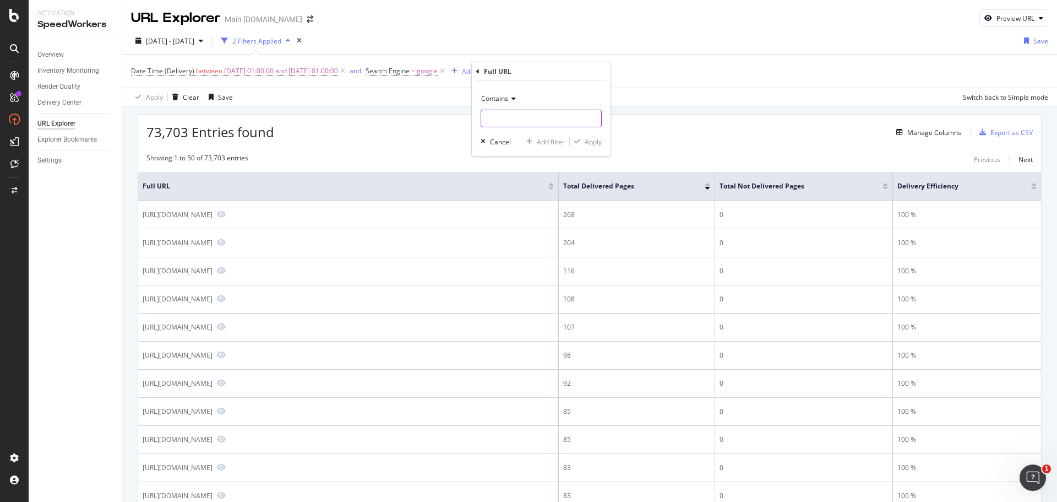
click at [508, 120] on input "text" at bounding box center [541, 119] width 120 height 18
click at [496, 101] on span "Contains" at bounding box center [494, 98] width 27 height 9
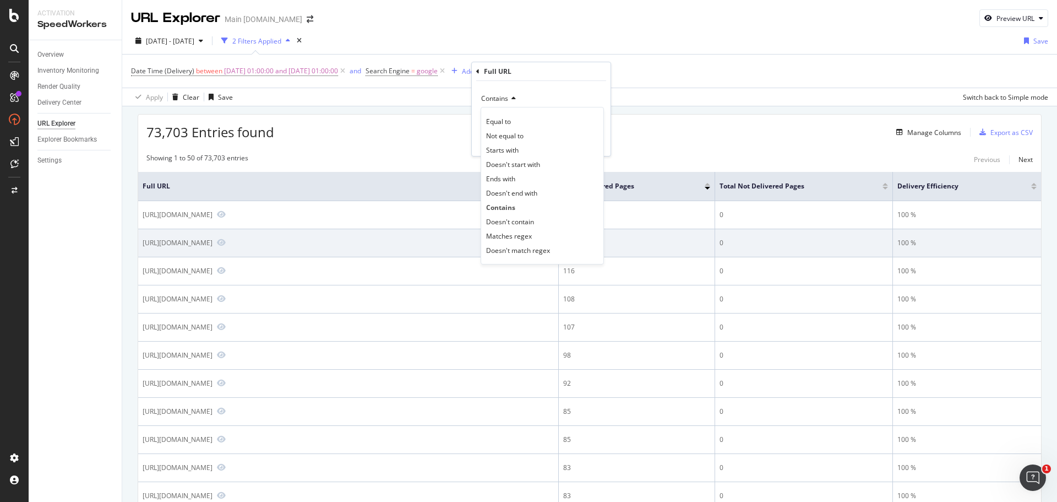
click at [531, 233] on span "Matches regex" at bounding box center [509, 235] width 46 height 9
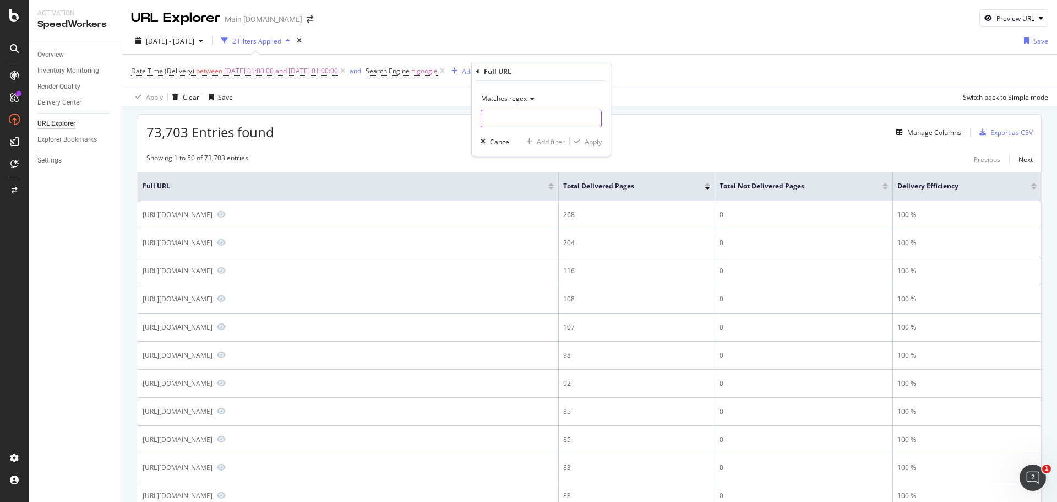
click at [520, 118] on input "text" at bounding box center [541, 119] width 120 height 18
type input "((buy/phones/iphone-17)|(buy/phones/iphone-air))iphone"
click at [602, 141] on div "Matches regex ((buy/phones/iphone-17)|(buy/phones/iphone-air))iphone Cancel Add…" at bounding box center [541, 118] width 139 height 75
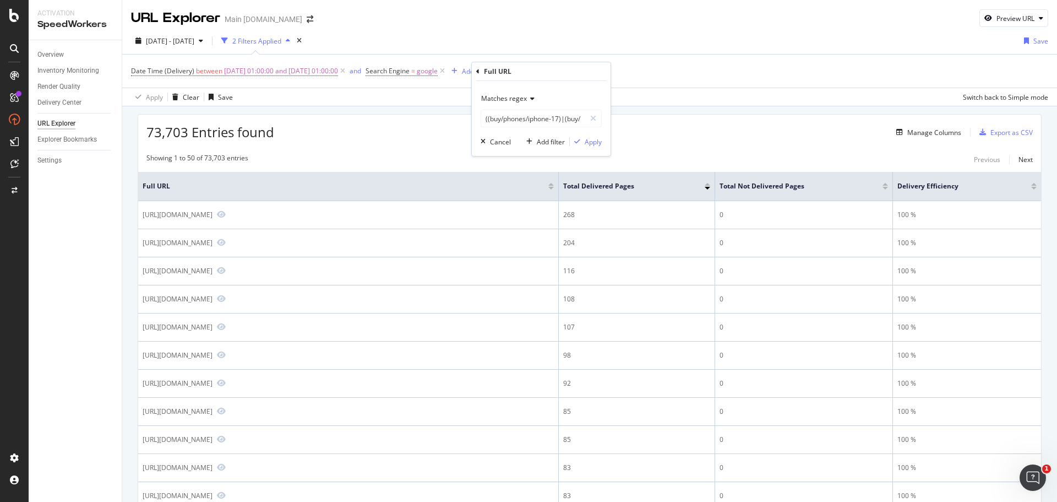
click at [602, 144] on div "Matches regex ((buy/phones/iphone-17)|(buy/phones/iphone-air))iphone Cancel Add…" at bounding box center [541, 118] width 139 height 75
click at [593, 144] on div "Apply" at bounding box center [593, 141] width 17 height 9
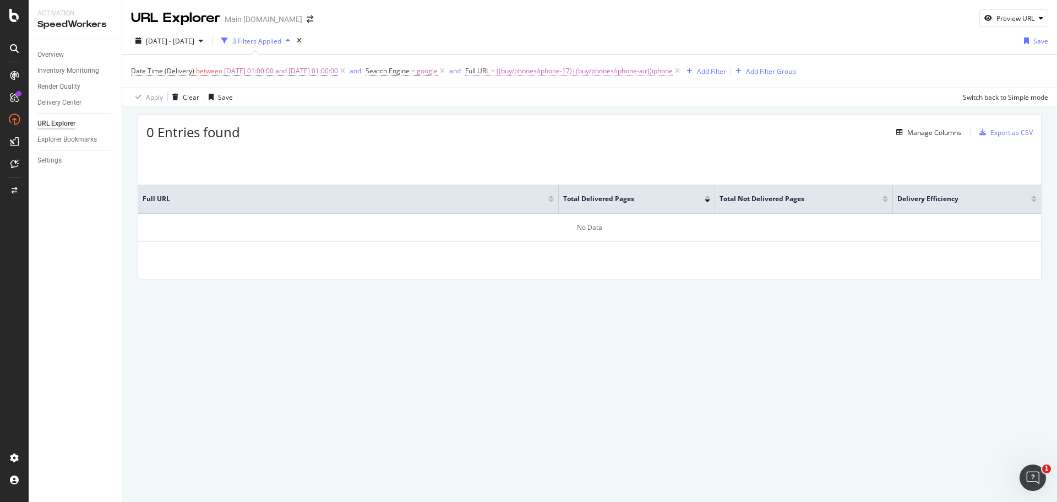
click at [573, 74] on span "((buy/phones/iphone-17)|(buy/phones/iphone-air))iphone" at bounding box center [585, 70] width 176 height 15
click at [547, 116] on input "((buy/phones/iphone-17)|(buy/phones/iphone-air))iphone" at bounding box center [551, 117] width 104 height 18
click at [546, 116] on input "((buy/phones/iphone-17)|(buy/phones/apple-iphone-air.*))" at bounding box center [551, 117] width 104 height 18
type input "((buy/phones/apple-iphone-17.*)|(buy/phones/apple-iphone-air.*))"
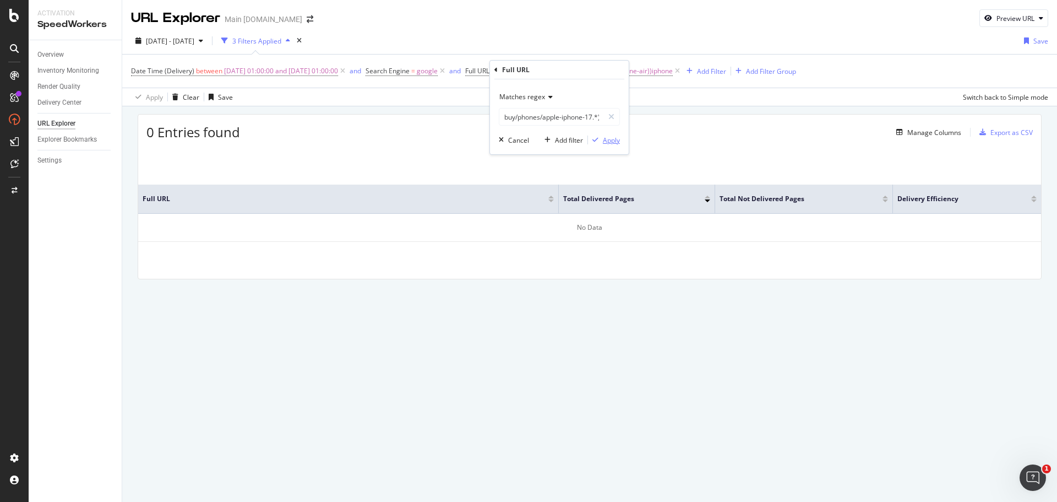
click at [614, 141] on div "Apply" at bounding box center [611, 139] width 17 height 9
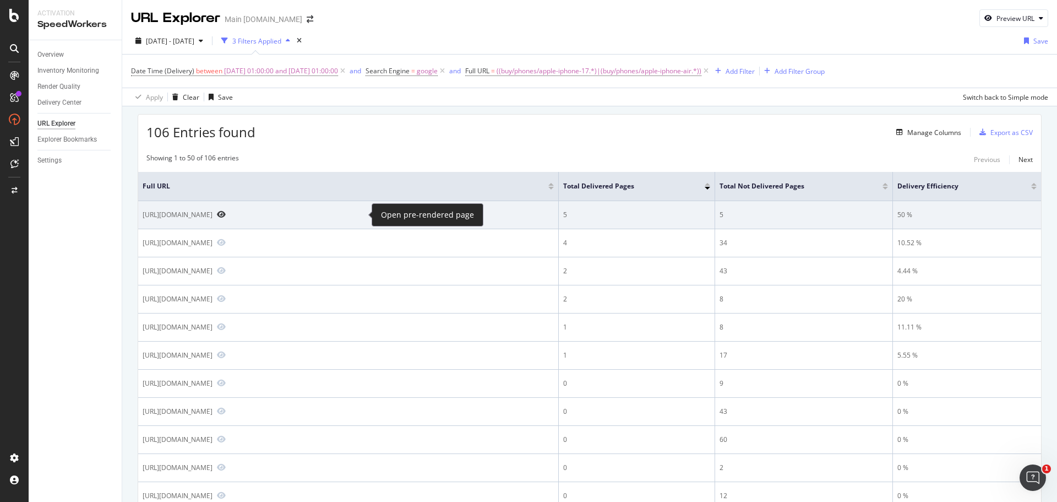
click at [226, 215] on icon "Preview https://www.att.com/buy/phones/apple-iphone-air-1tb-sky-blue.html" at bounding box center [221, 214] width 9 height 8
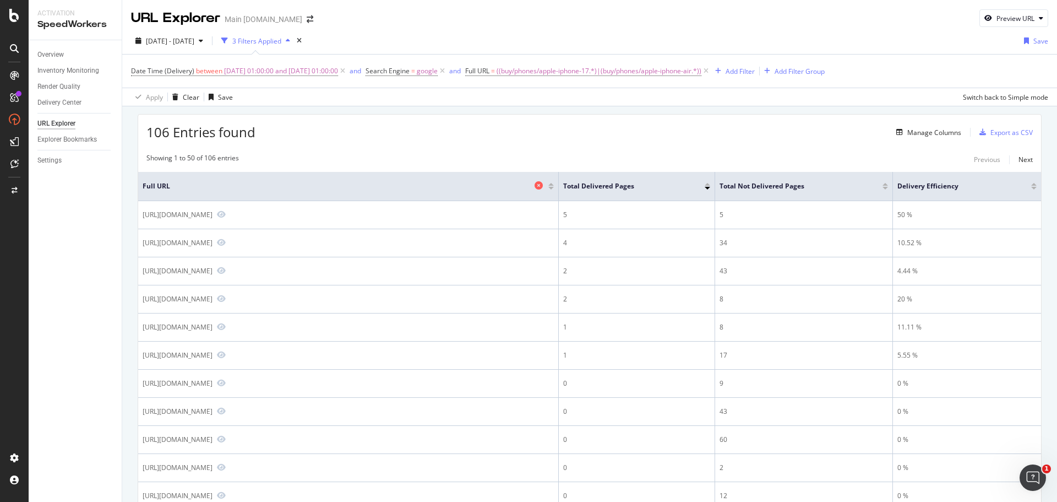
scroll to position [582, 0]
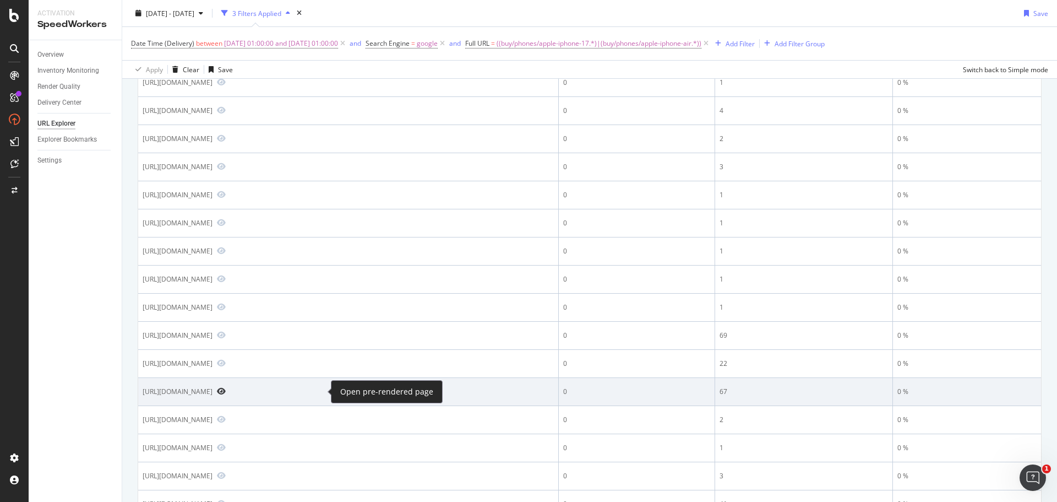
click at [226, 390] on icon "Preview https://www.att.com/buy/phones/apple-iphone-17.html" at bounding box center [221, 391] width 9 height 8
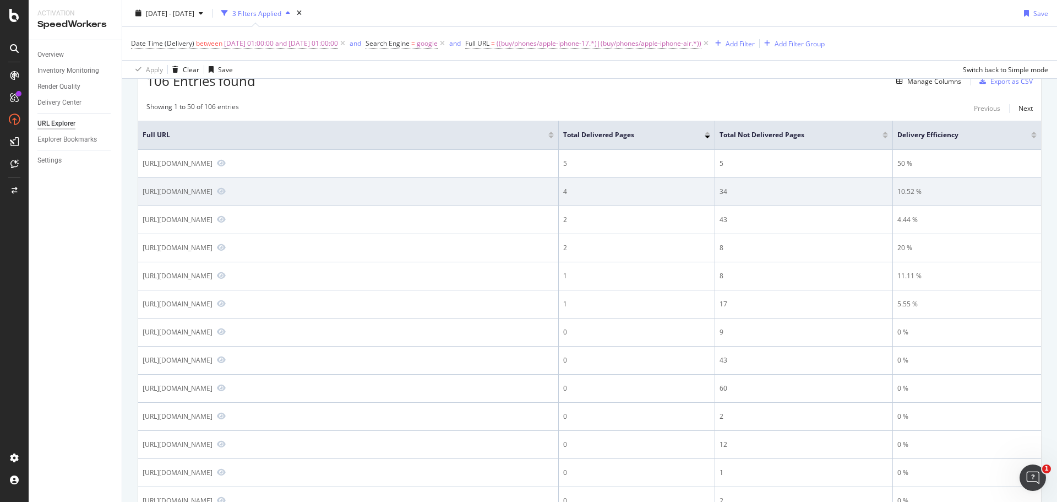
scroll to position [0, 0]
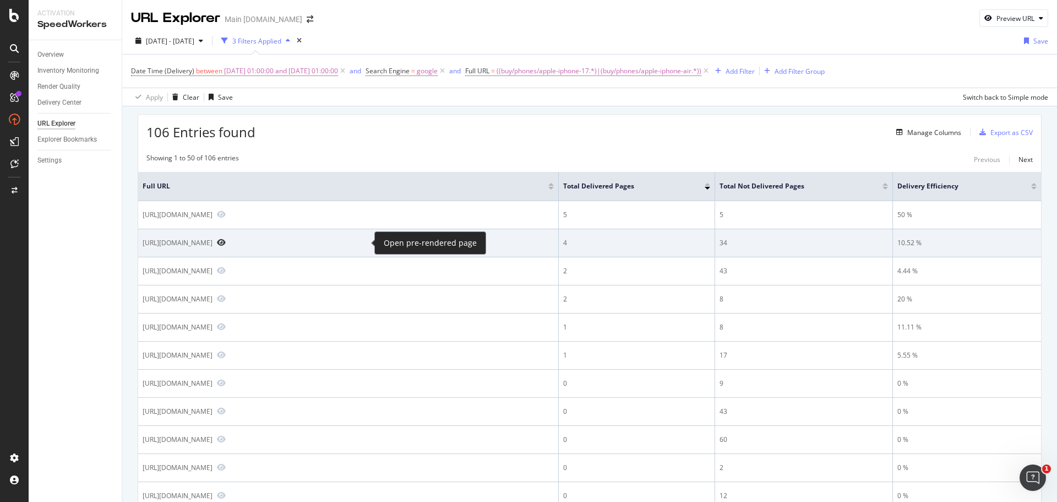
click at [226, 238] on icon "Preview https://www.att.com/buy/phones/apple-iphone-17-pro-1tb-silver.html" at bounding box center [221, 242] width 9 height 8
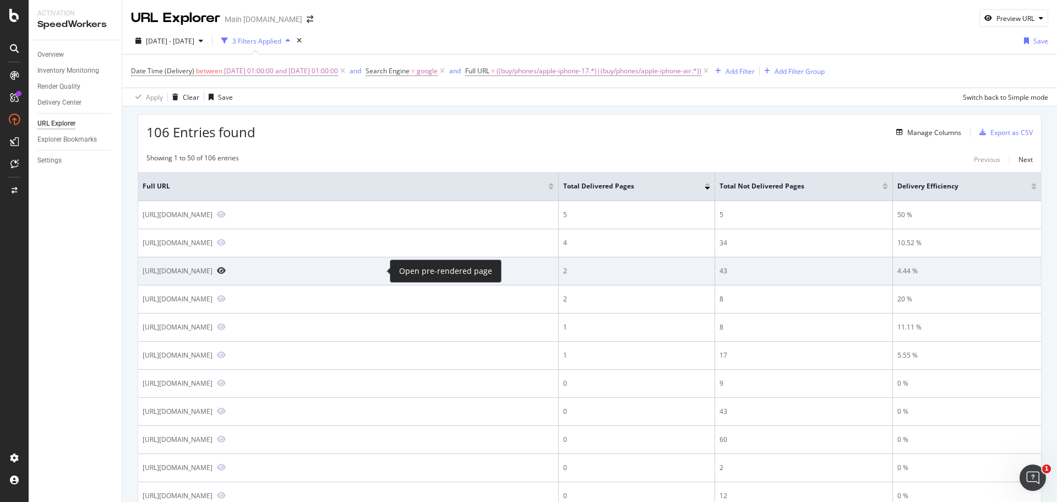
click at [226, 271] on icon "Preview https://www.att.com/buy/phones/apple-iphone-17-pro-max-1tb-silver.html" at bounding box center [221, 271] width 9 height 8
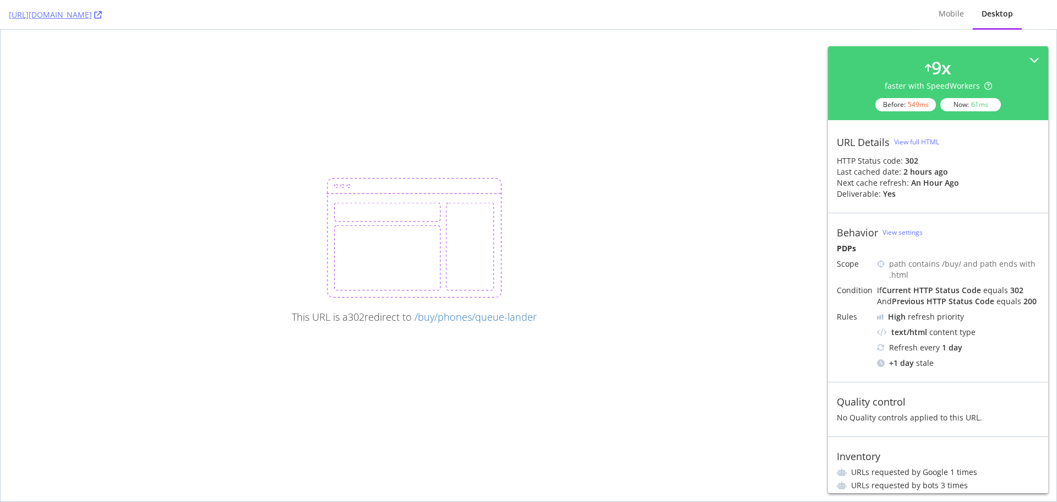
drag, startPoint x: 481, startPoint y: 249, endPoint x: 495, endPoint y: 247, distance: 13.3
click at [482, 248] on img at bounding box center [415, 237] width 176 height 119
drag, startPoint x: 887, startPoint y: 173, endPoint x: 965, endPoint y: 182, distance: 78.7
click at [965, 182] on div "URL Details View full HTML HTTP Status code: 302 Last cached date: 2 hours ago …" at bounding box center [938, 166] width 220 height 93
click at [945, 181] on div "2 hours ago" at bounding box center [934, 182] width 46 height 11
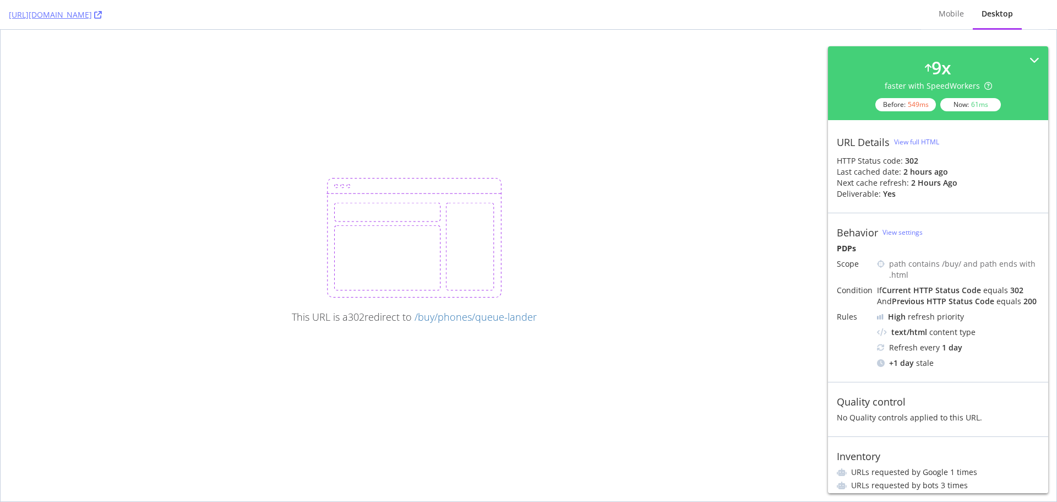
click at [919, 137] on div "View full HTML" at bounding box center [916, 141] width 45 height 9
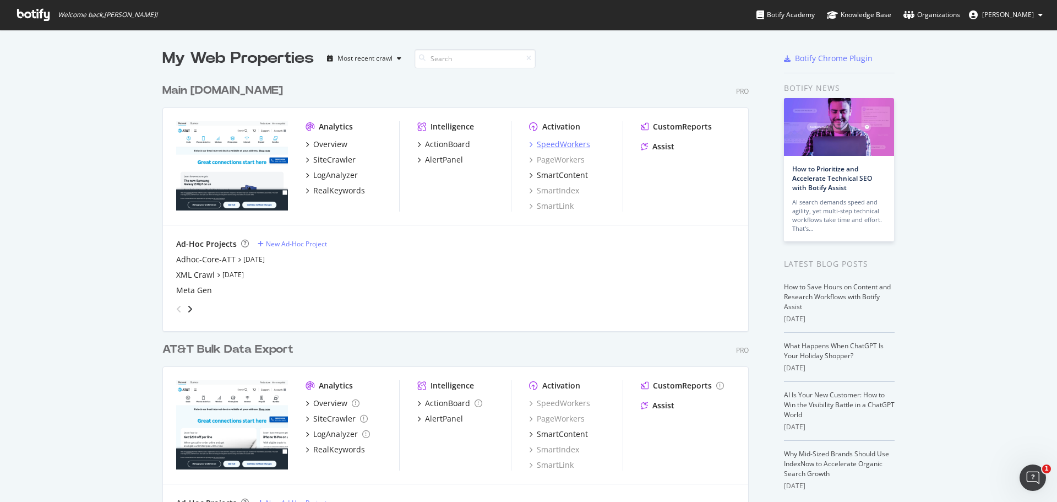
click at [571, 146] on div "SpeedWorkers" at bounding box center [563, 144] width 53 height 11
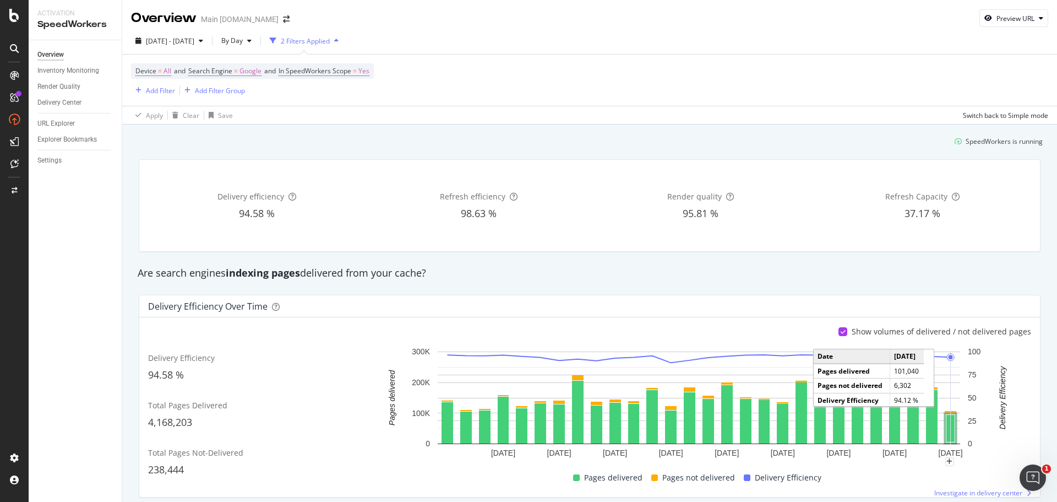
click at [950, 420] on rect "A chart." at bounding box center [951, 429] width 9 height 28
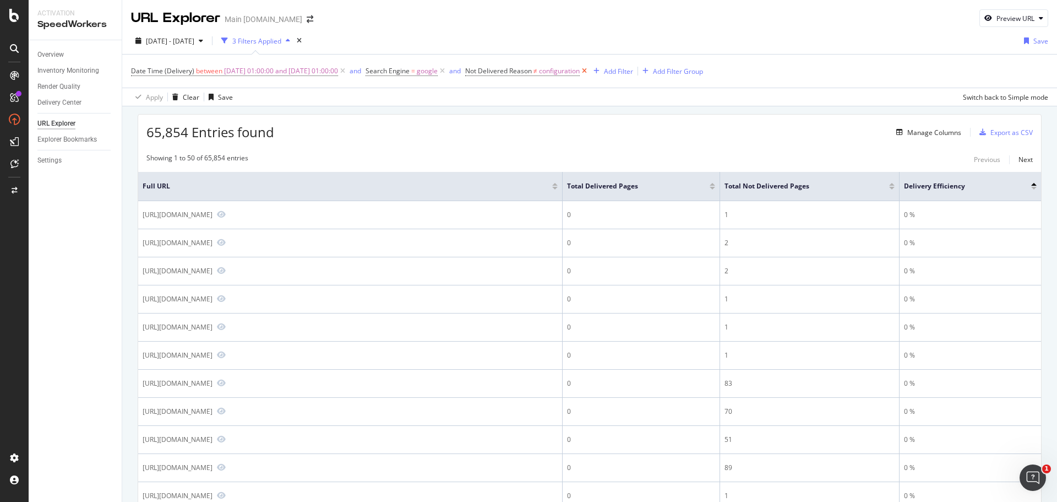
click at [589, 74] on icon at bounding box center [584, 71] width 9 height 11
click at [491, 73] on div "Add Filter" at bounding box center [476, 71] width 29 height 9
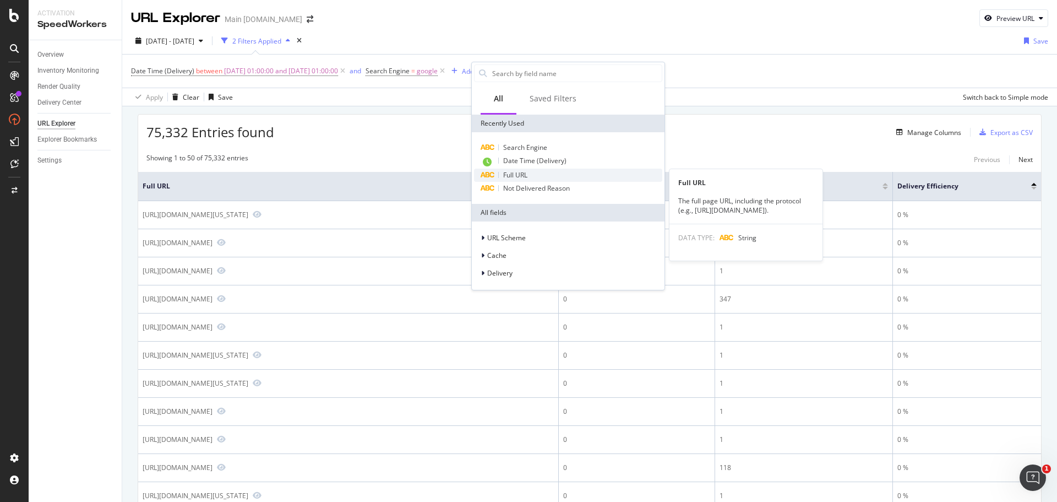
click at [525, 175] on span "Full URL" at bounding box center [515, 174] width 24 height 9
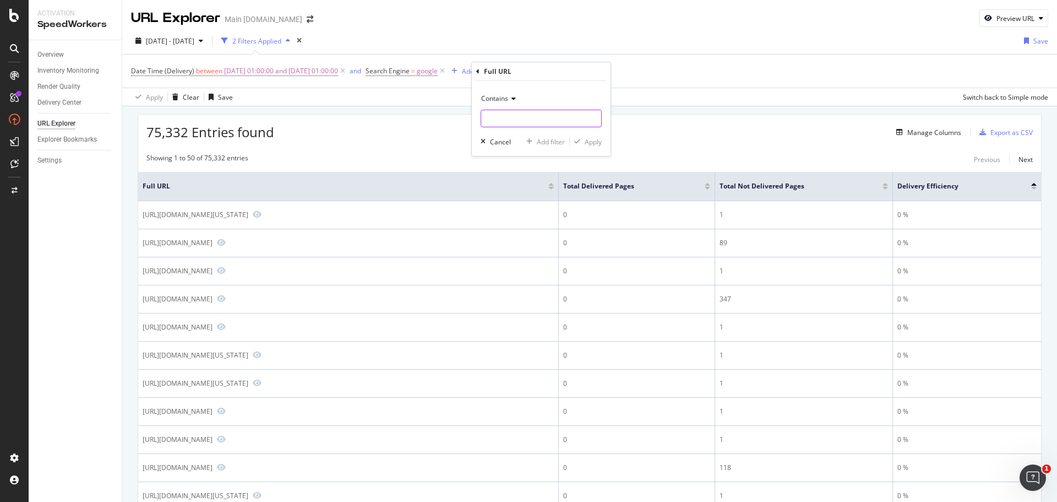
click at [517, 118] on input "text" at bounding box center [541, 119] width 120 height 18
type input "((buy/phones/apple-iphone-17.*)|(buy/phones/apple-iphone-air))"
click at [599, 140] on div "Apply" at bounding box center [593, 141] width 17 height 9
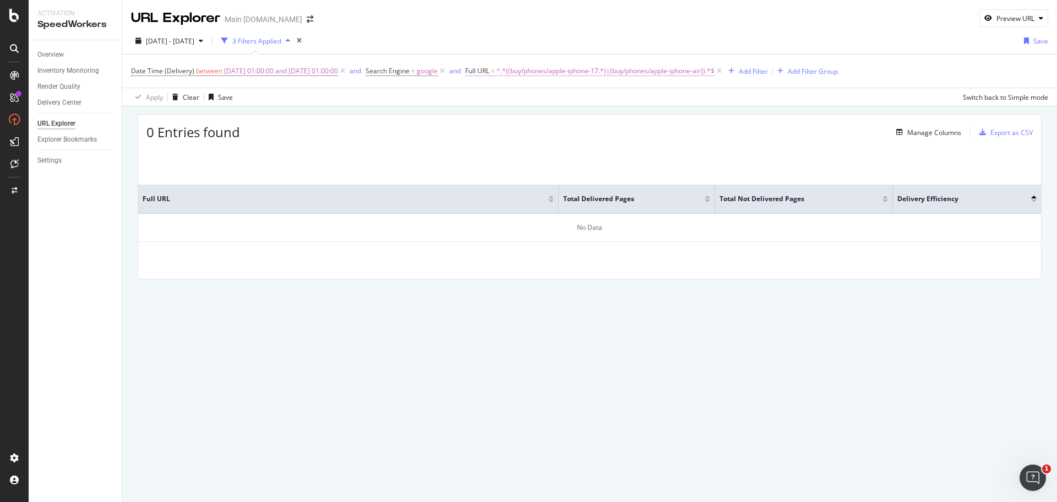
click at [677, 69] on span "^.*((buy/phones/apple-iphone-17.*)|(buy/phones/apple-iphone-air)).*$" at bounding box center [606, 70] width 218 height 15
click at [590, 120] on input "((buy/phones/apple-iphone-17.*)|(buy/phones/apple-iphone-air))" at bounding box center [551, 117] width 104 height 18
type input "((buy/phones/apple-iphone-17.*)|(buy/phones/apple-iphone-air.*))"
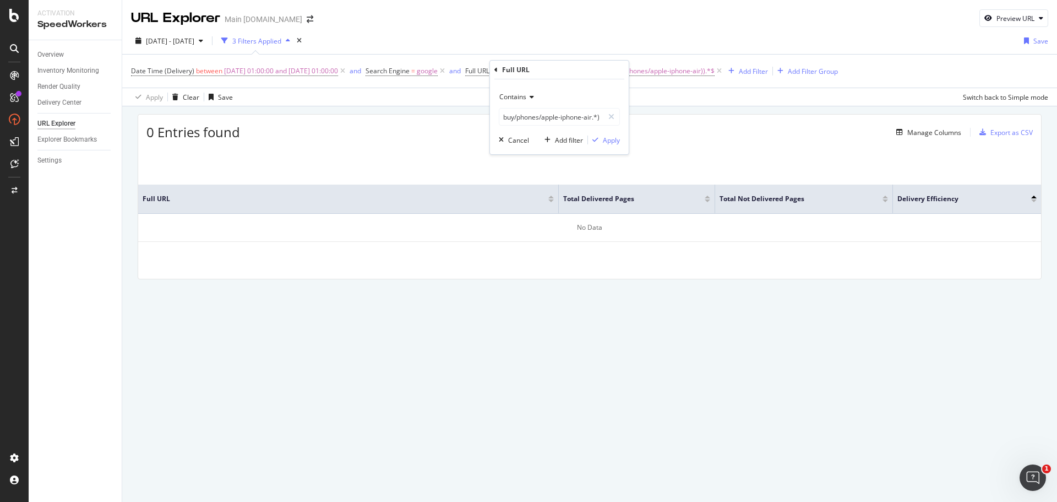
click at [620, 140] on div "Contains ((buy/phones/apple-iphone-17.*)|(buy/phones/apple-iphone-air.*)) Cance…" at bounding box center [559, 116] width 139 height 75
click at [613, 140] on div "Apply" at bounding box center [611, 139] width 17 height 9
click at [595, 74] on span "^.*((buy/phones/apple-iphone-17.*)|(buy/phones/apple-iphone-air.*)).*$" at bounding box center [609, 70] width 224 height 15
click at [575, 119] on input "((buy/phones/apple-iphone-17.*)|(buy/phones/apple-iphone-air.*))" at bounding box center [551, 117] width 104 height 18
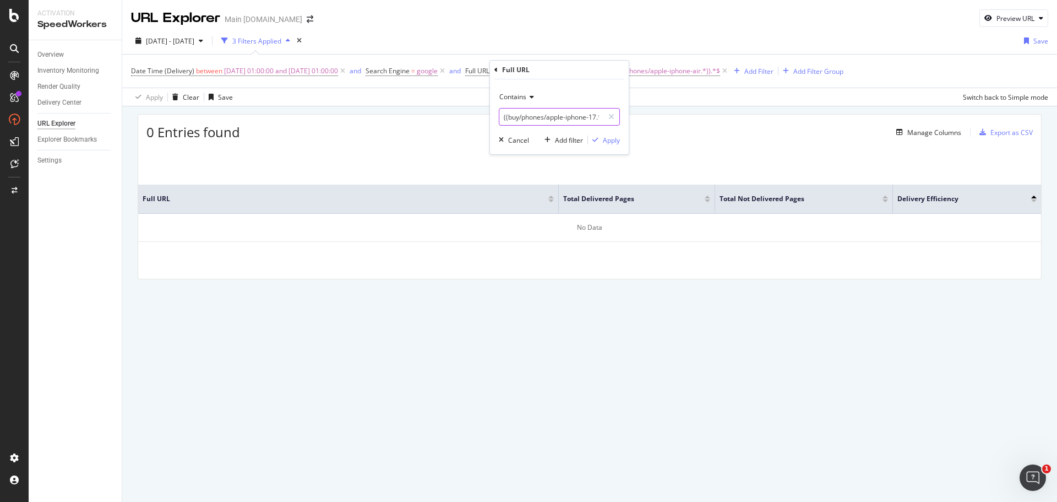
click at [547, 119] on input "((buy/phones/apple-iphone-17.*)|(buy/phones/apple-iphone-air.*))" at bounding box center [551, 117] width 104 height 18
click at [553, 119] on input "((buy/phones/apple-iphone-17.*)|(buy/phones/apple-iphone-air.*))" at bounding box center [551, 117] width 104 height 18
click at [563, 116] on input "((buy/phones/apple-iphone-17.*)|(buy/phones/apple-iphone-air.*))" at bounding box center [551, 117] width 104 height 18
type input "((/buy/phones/apple-iphone-17.*)|(/buy/phones/apple-iphone-air.*))"
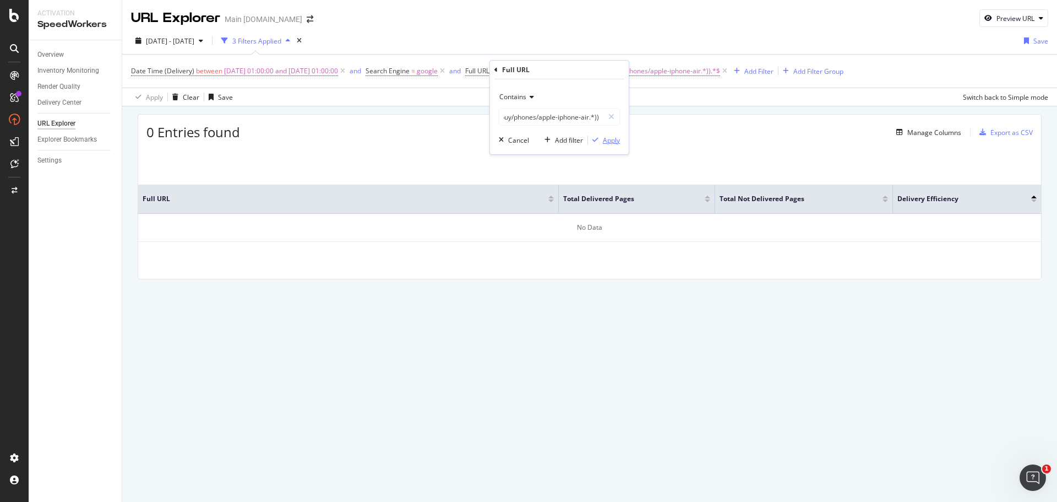
click at [612, 140] on div "Apply" at bounding box center [611, 139] width 17 height 9
click at [593, 70] on span "^.*((/buy/phones/apple-iphone-17.*)|(/buy/phones/apple-iphone-air.*)).*$" at bounding box center [611, 70] width 228 height 15
click at [564, 116] on input "((/buy/phones/apple-iphone-17.*)|(/buy/phones/apple-iphone-air.*))" at bounding box center [551, 117] width 104 height 18
click at [254, 300] on div "0 Entries found Manage Columns Export as CSV Full URL Total Delivered Pages Tot…" at bounding box center [589, 211] width 935 height 211
click at [734, 70] on icon at bounding box center [729, 71] width 9 height 11
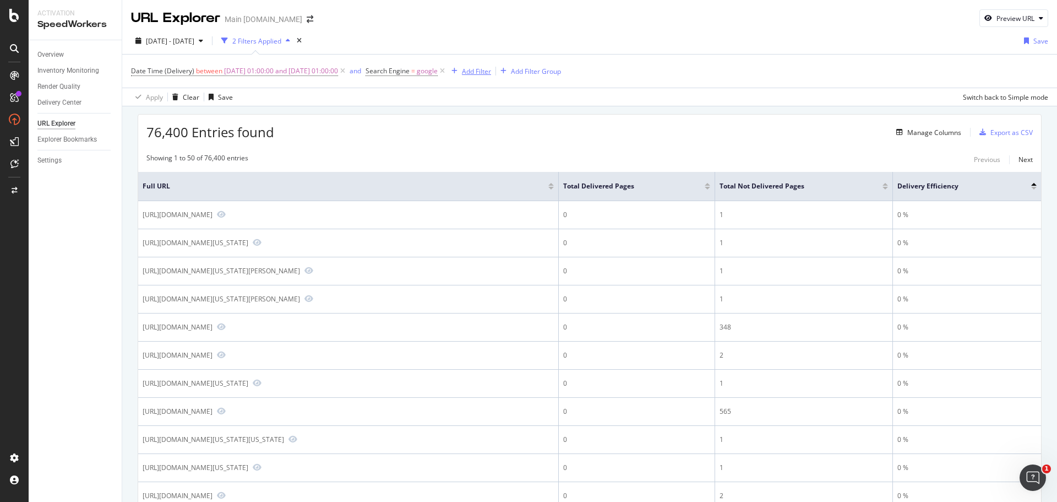
click at [491, 68] on div "Add Filter" at bounding box center [476, 71] width 29 height 9
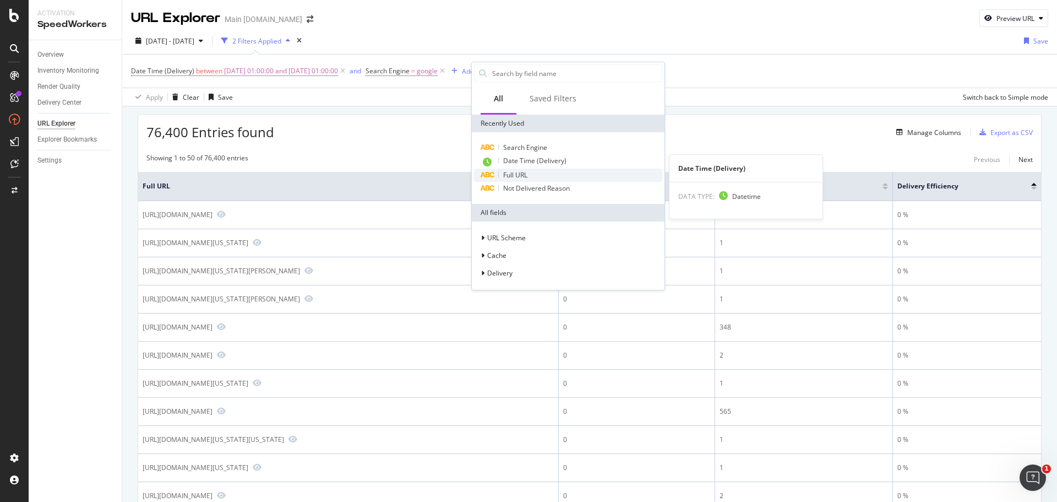
click at [517, 170] on span "Full URL" at bounding box center [515, 174] width 24 height 9
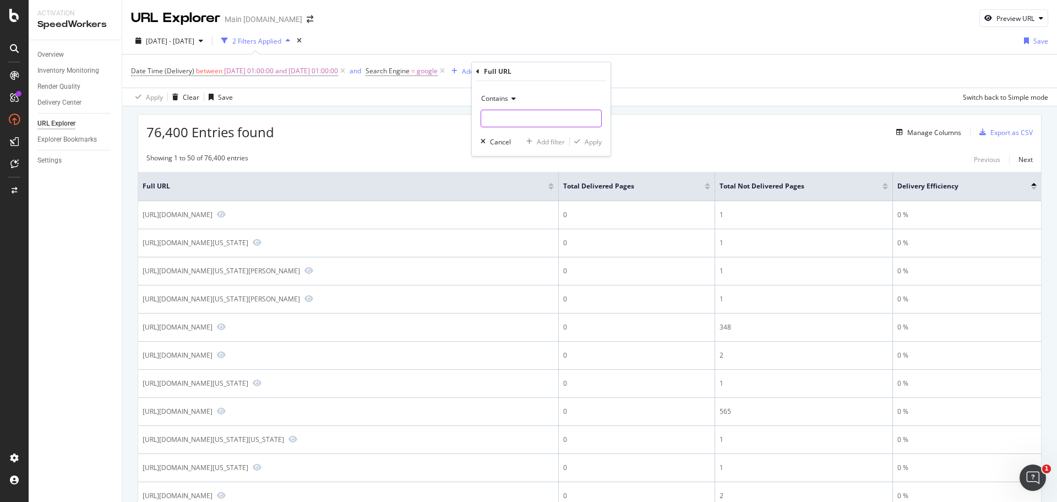
click at [523, 114] on input "text" at bounding box center [541, 119] width 120 height 18
type input "iphone-17"
click at [593, 142] on div "Apply" at bounding box center [593, 141] width 17 height 9
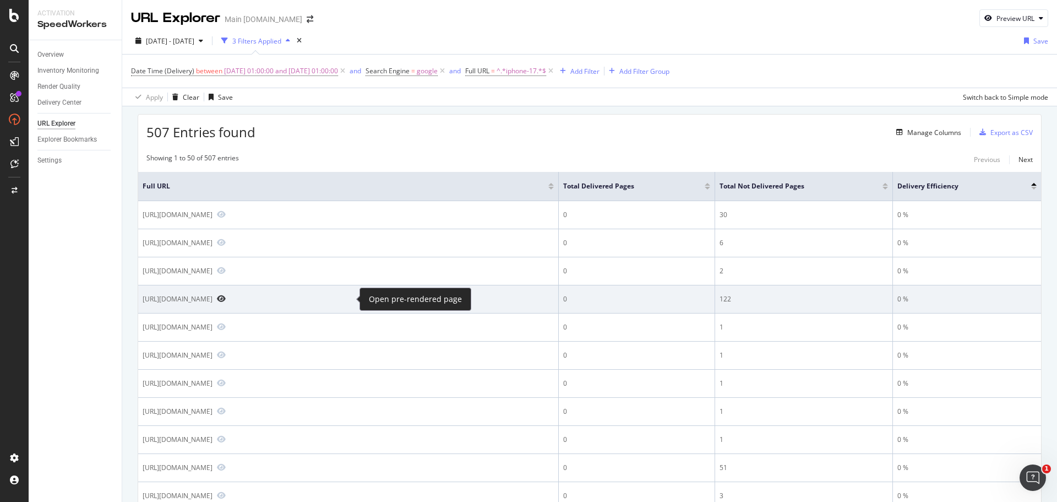
click at [226, 300] on icon "Preview https://www.att.com/buy/phones/apple-iphone-17-pro-max.html" at bounding box center [221, 299] width 9 height 8
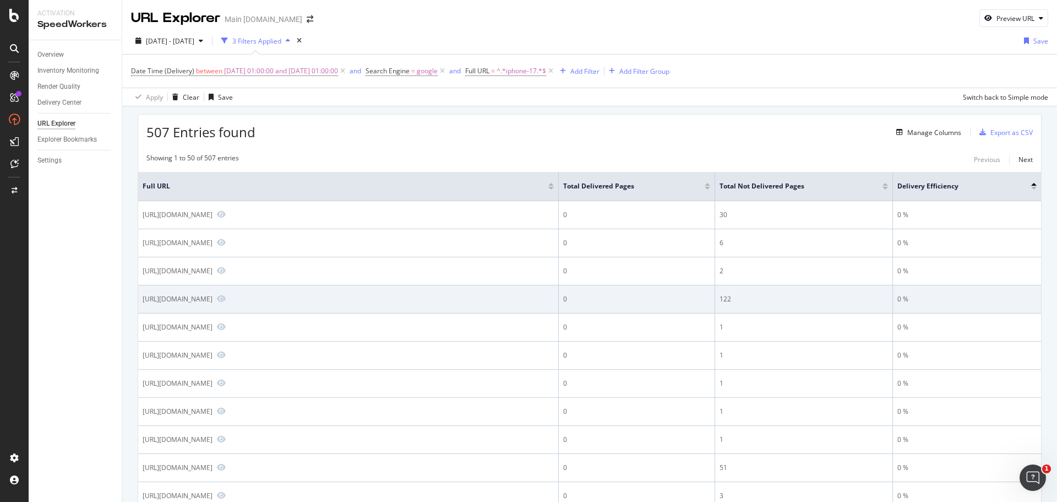
drag, startPoint x: 341, startPoint y: 301, endPoint x: 146, endPoint y: 302, distance: 194.4
click at [146, 302] on div "[URL][DOMAIN_NAME]" at bounding box center [178, 298] width 70 height 9
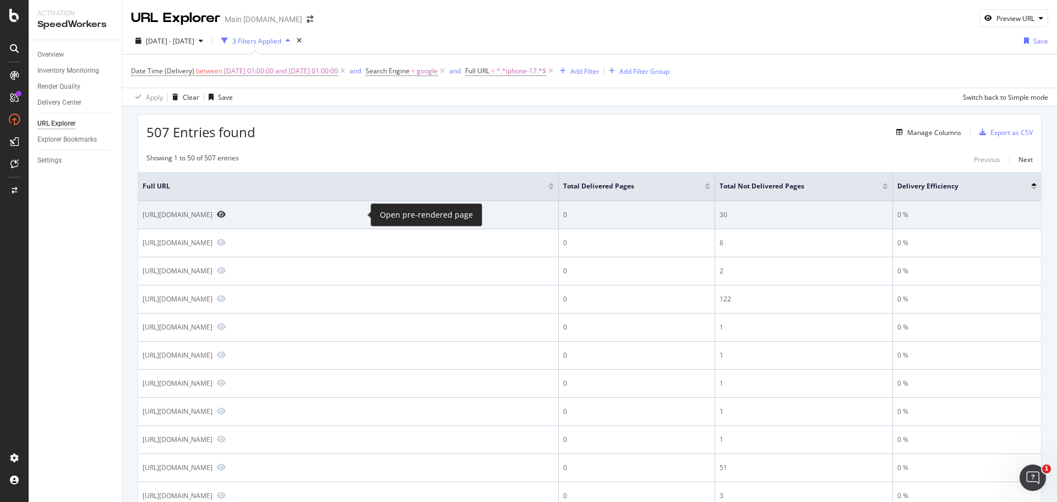
click at [226, 214] on icon "Preview https://www.att.com/buy/phones/apple-iphone-17-256gb-black.html" at bounding box center [221, 214] width 9 height 8
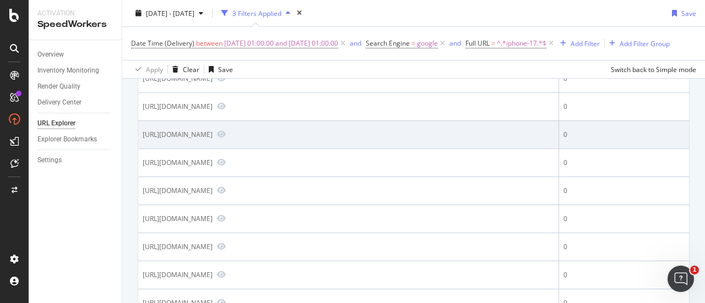
scroll to position [220, 0]
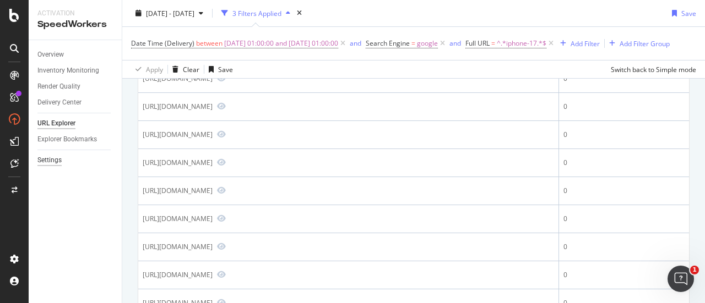
click at [56, 157] on div "Settings" at bounding box center [49, 161] width 24 height 12
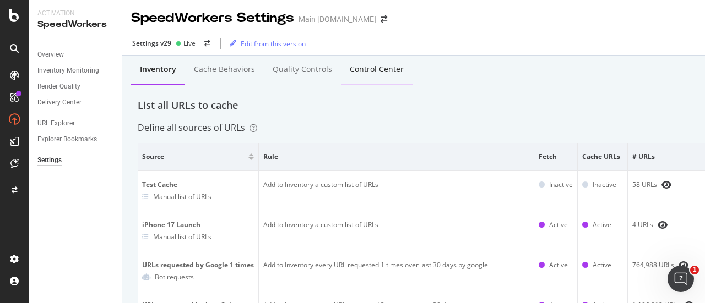
click at [372, 72] on div "Control Center" at bounding box center [377, 69] width 54 height 11
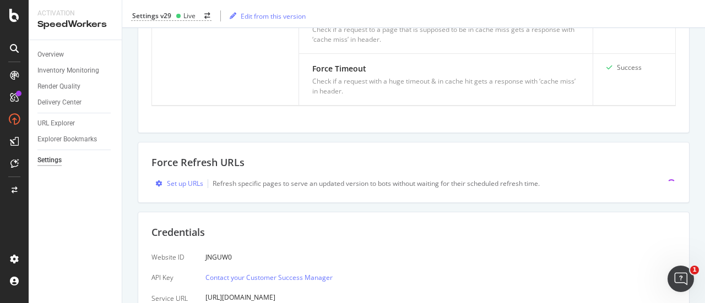
scroll to position [445, 0]
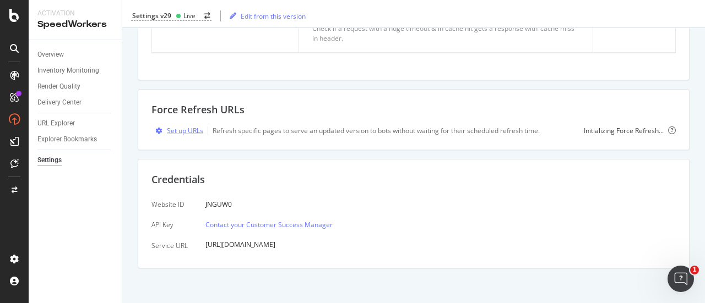
click at [188, 128] on div "Set up URLs" at bounding box center [185, 130] width 36 height 9
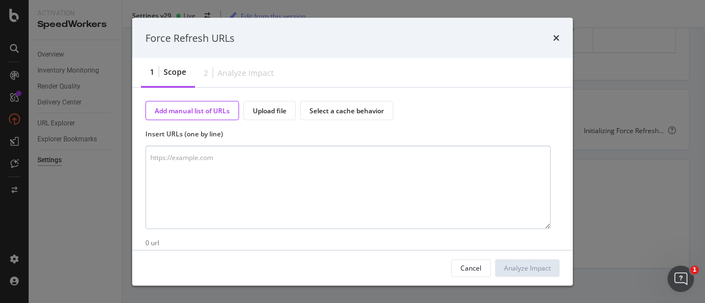
click at [200, 155] on textarea "modal" at bounding box center [347, 188] width 405 height 84
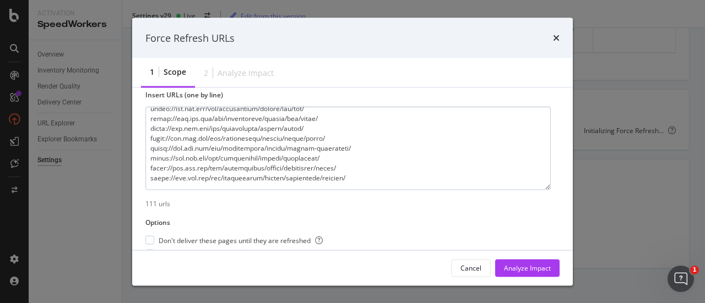
scroll to position [83, 0]
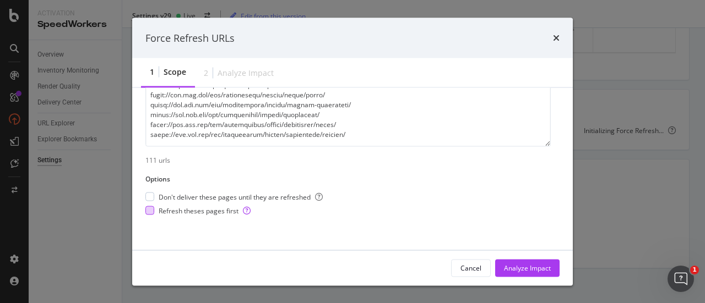
type textarea "https://www.att.com/log-in/ https://www.att.com/ https://www.att.com/wireless/ …"
click at [167, 212] on span "Refresh theses pages first" at bounding box center [205, 210] width 92 height 9
click at [530, 270] on div "Analyze Impact" at bounding box center [527, 267] width 47 height 9
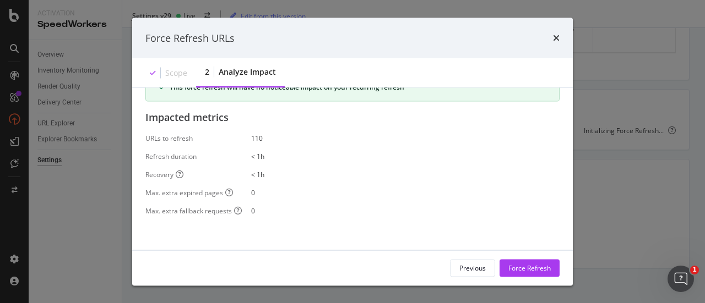
scroll to position [29, 0]
click at [539, 271] on div "Force Refresh" at bounding box center [529, 267] width 42 height 9
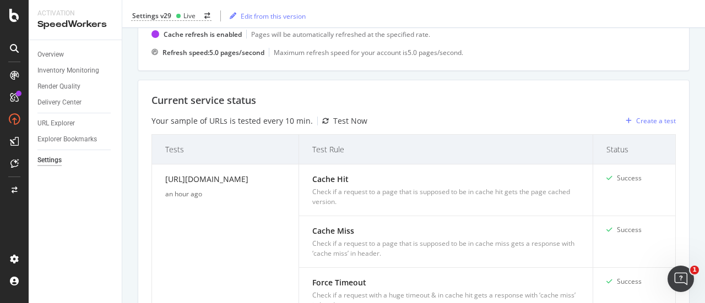
scroll to position [0, 0]
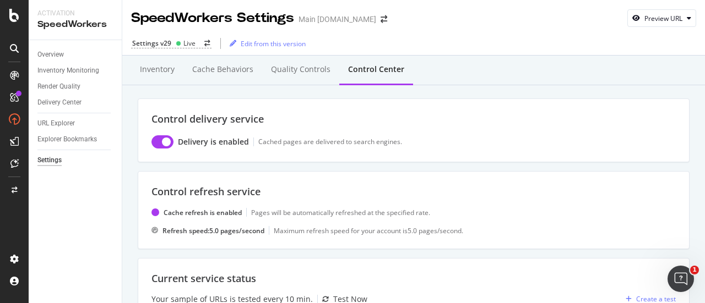
click at [558, 72] on div "Inventory Cache behaviors Quality Controls Control Center" at bounding box center [413, 71] width 583 height 30
